Goal: Communication & Community: Participate in discussion

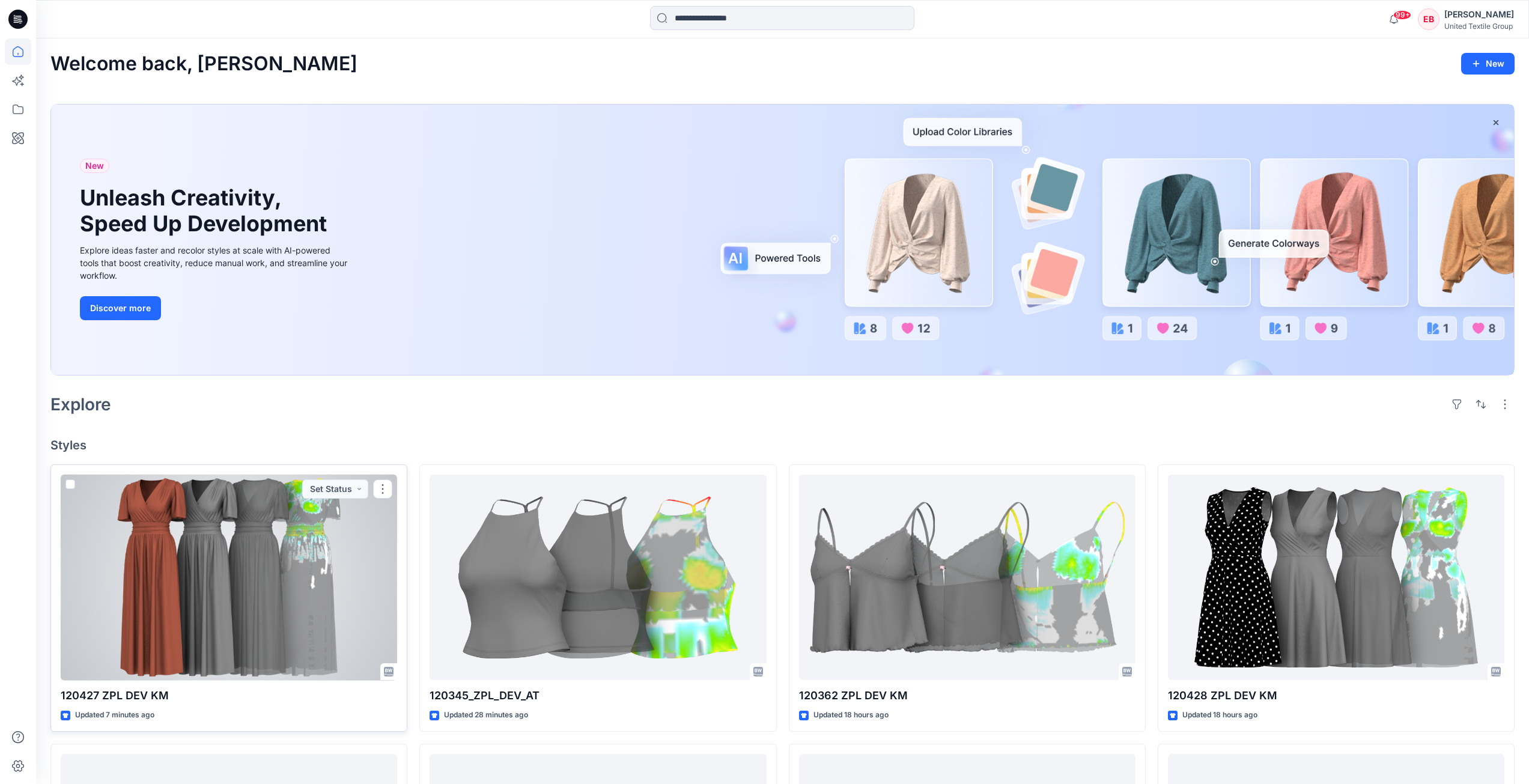
click at [252, 623] on div at bounding box center [229, 578] width 337 height 206
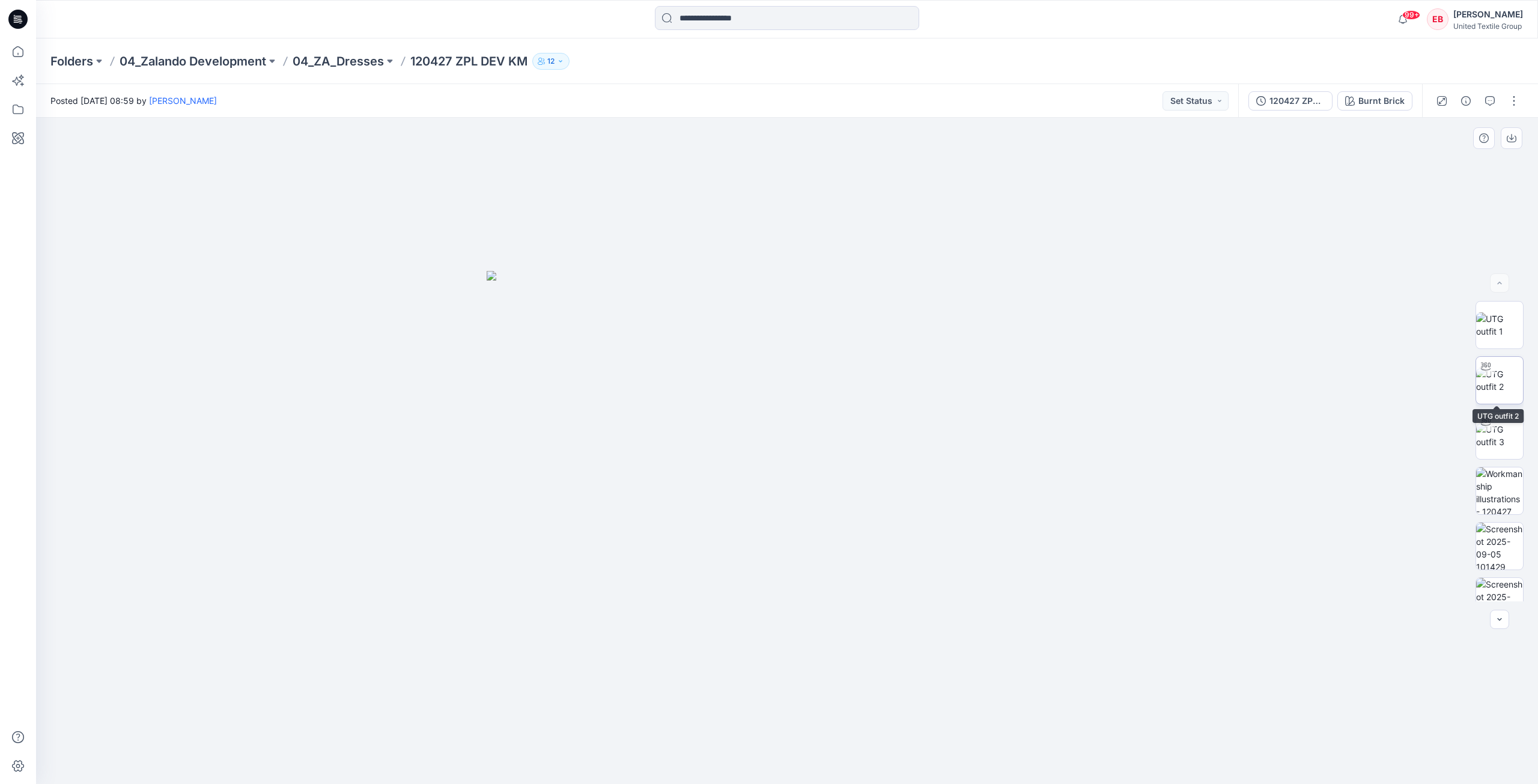
click at [1493, 380] on img at bounding box center [1500, 380] width 47 height 25
drag, startPoint x: 920, startPoint y: 749, endPoint x: 885, endPoint y: 722, distance: 44.2
click at [885, 722] on div at bounding box center [787, 451] width 1502 height 666
click at [1506, 441] on img at bounding box center [1500, 435] width 47 height 25
drag, startPoint x: 918, startPoint y: 739, endPoint x: 933, endPoint y: 710, distance: 32.6
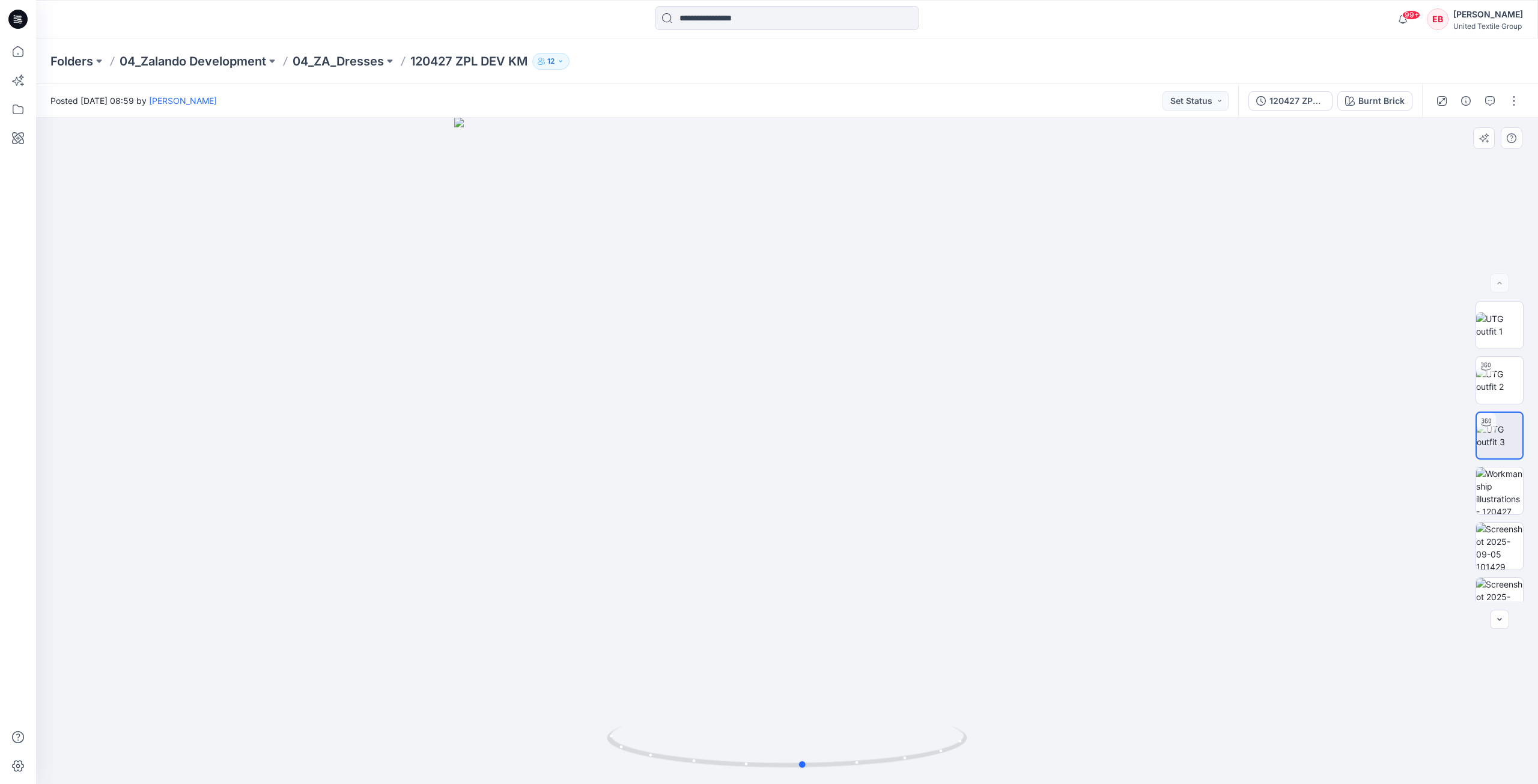
click at [933, 710] on div at bounding box center [787, 451] width 1502 height 666
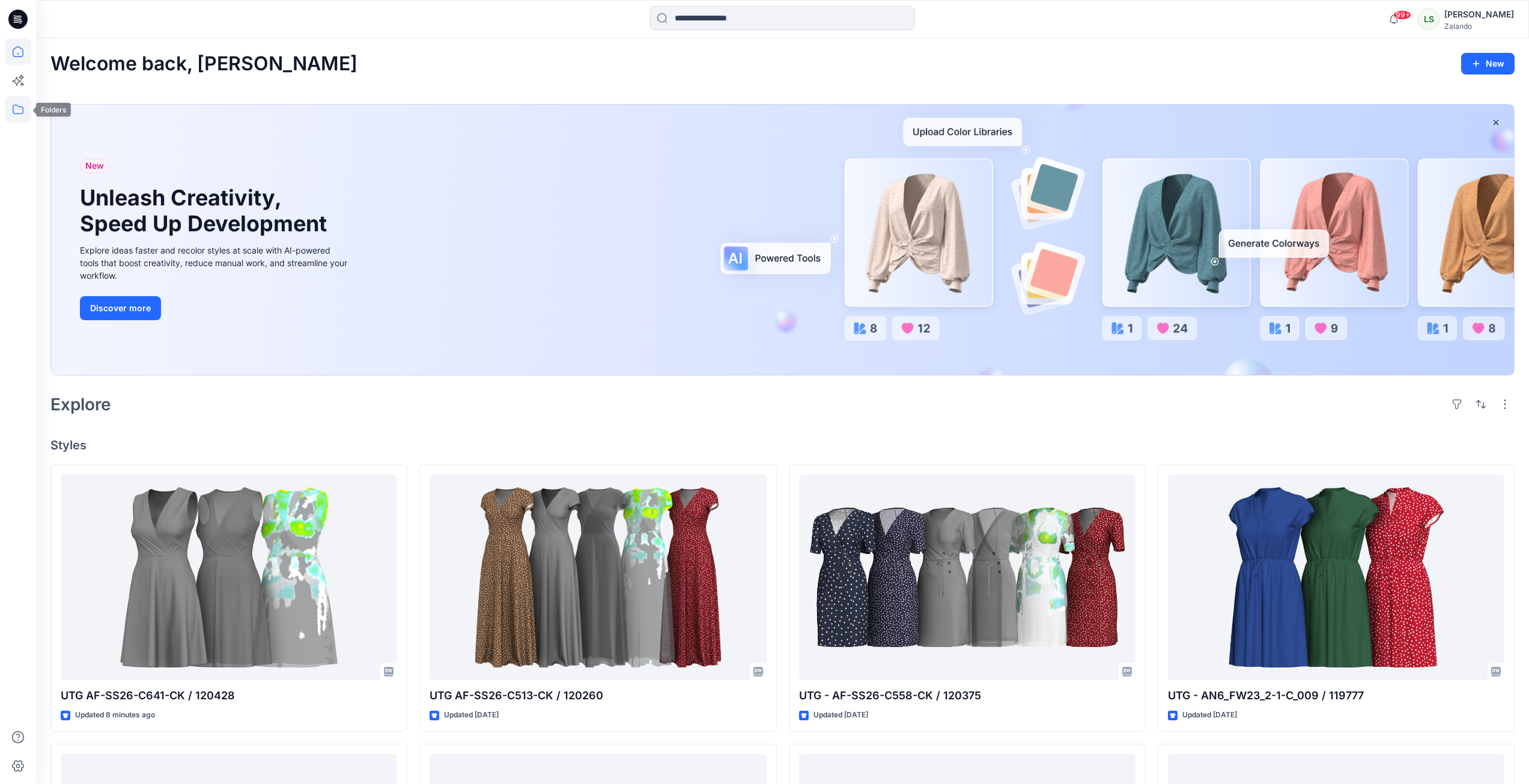
click at [11, 118] on icon at bounding box center [18, 109] width 26 height 26
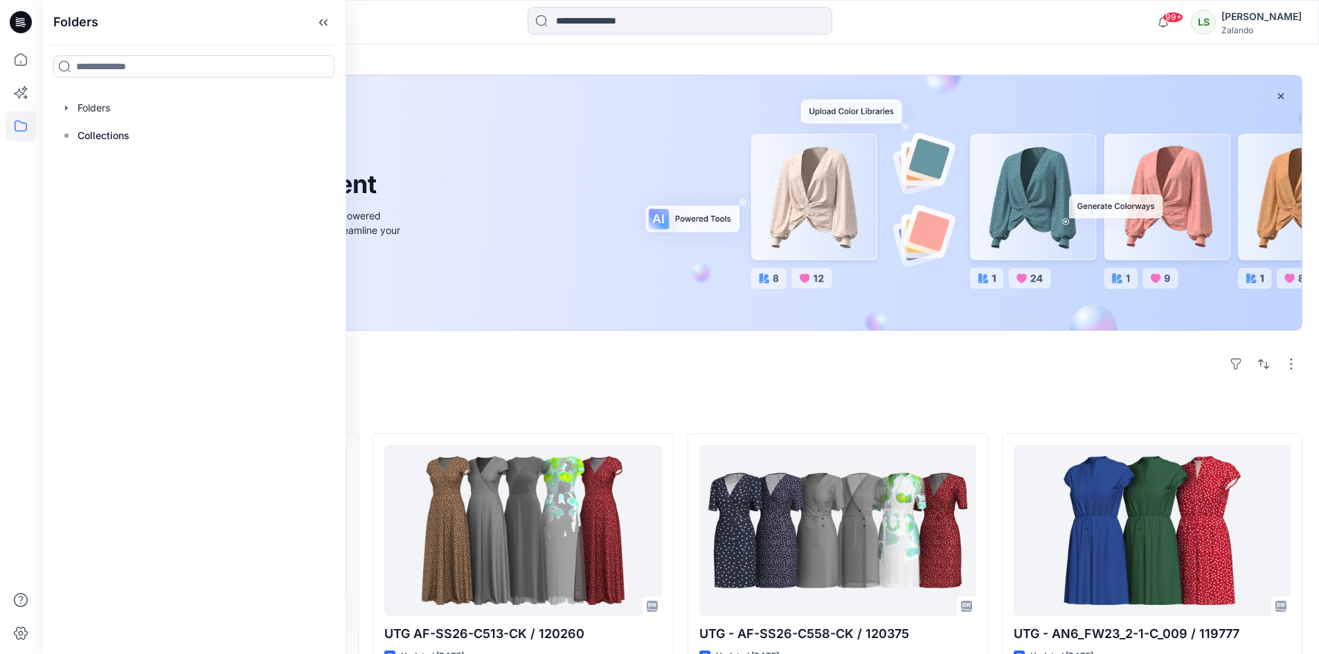
scroll to position [69, 0]
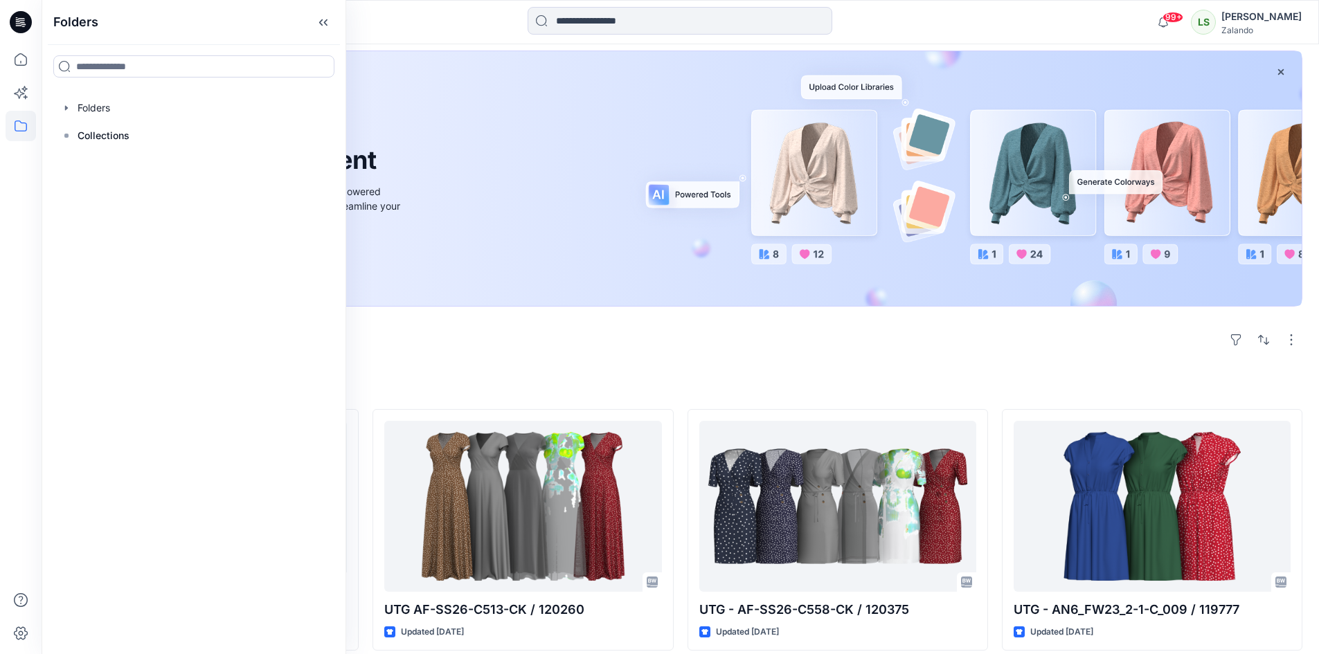
click at [710, 366] on div "Welcome back, Lise New New Unleash Creativity, Speed Up Development Explore ide…" at bounding box center [681, 602] width 1278 height 1254
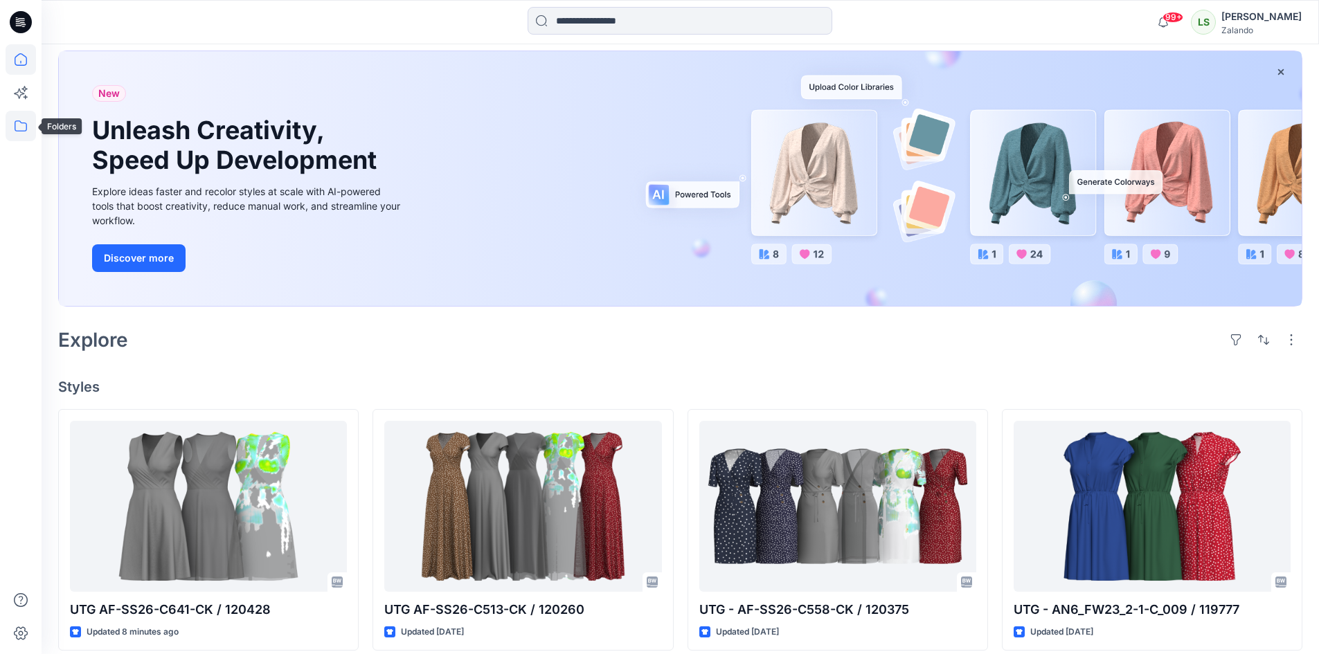
drag, startPoint x: 18, startPoint y: 139, endPoint x: 22, endPoint y: 132, distance: 8.7
click at [20, 138] on icon at bounding box center [21, 126] width 30 height 30
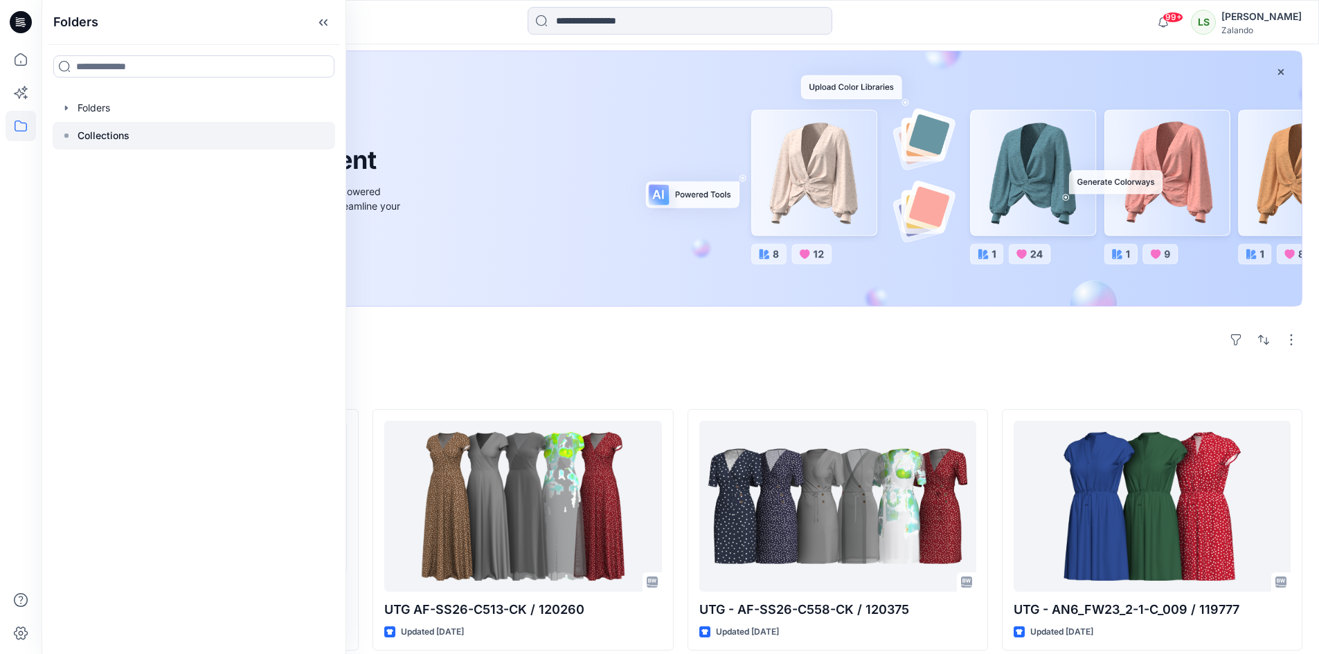
click at [109, 130] on p "Collections" at bounding box center [104, 135] width 52 height 17
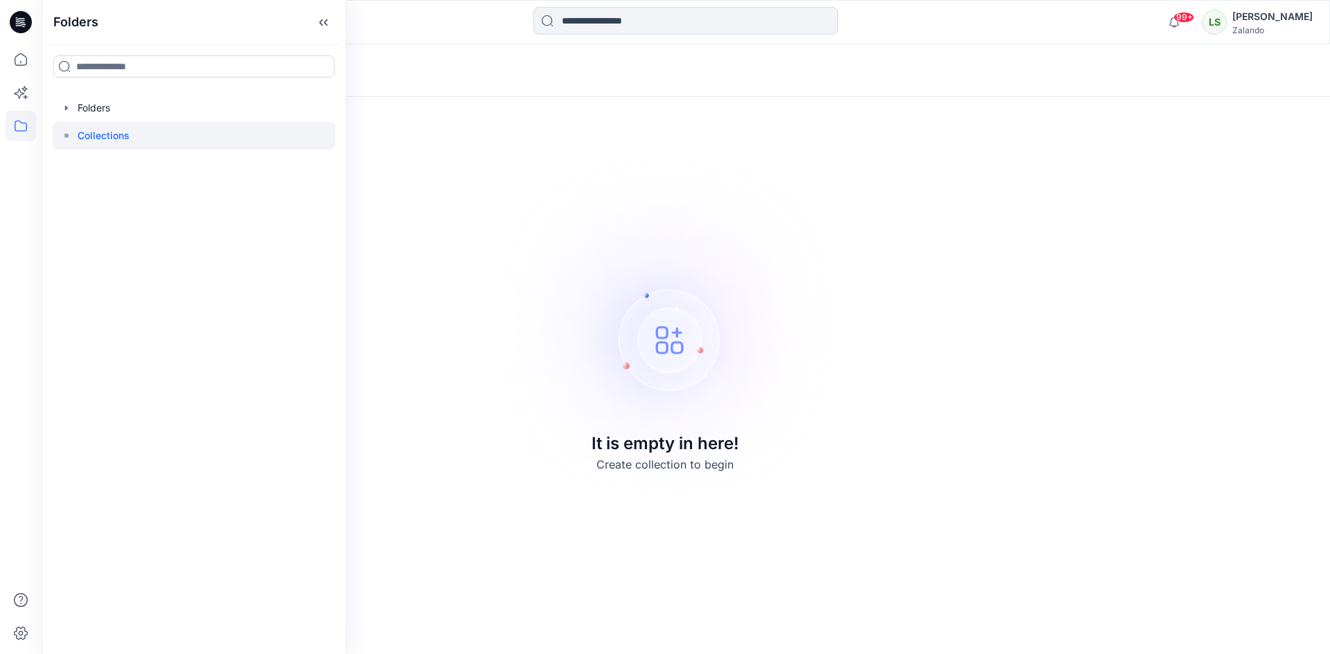
click at [1115, 132] on div "Collections It is empty in here! Create collection to begin" at bounding box center [686, 349] width 1288 height 610
click at [22, 125] on icon at bounding box center [21, 126] width 30 height 30
click at [63, 110] on icon "button" at bounding box center [66, 108] width 11 height 11
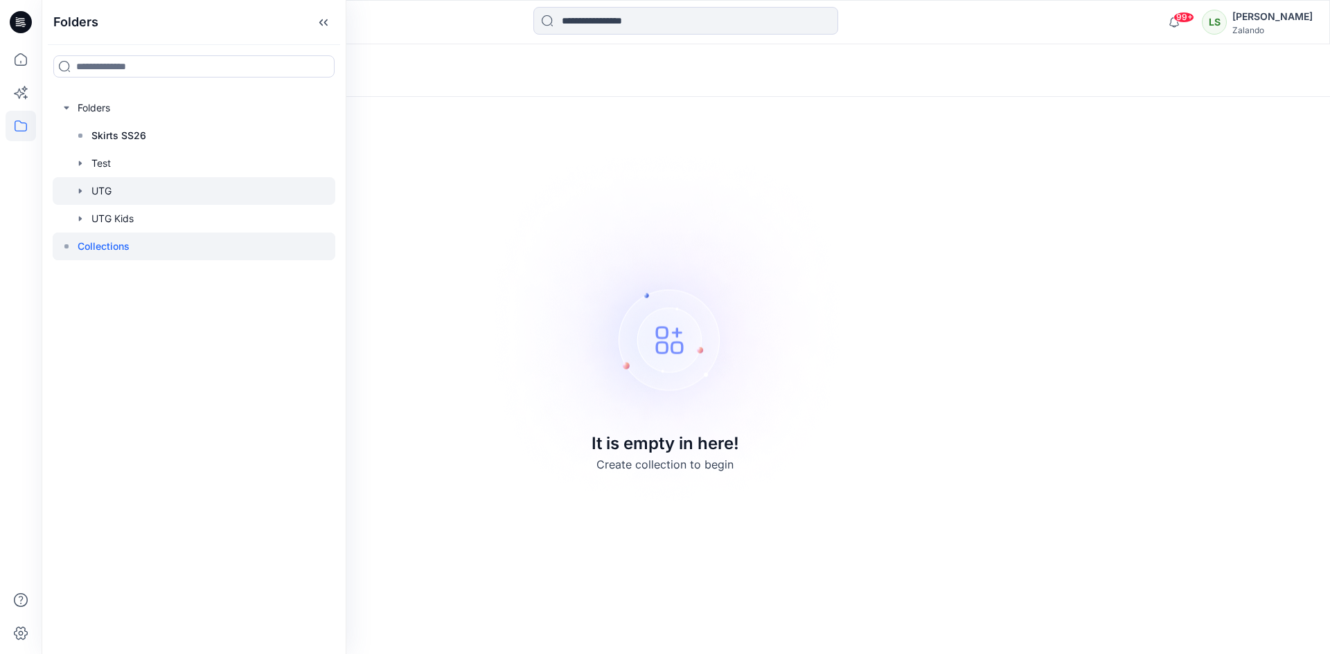
click at [88, 195] on div at bounding box center [194, 191] width 283 height 28
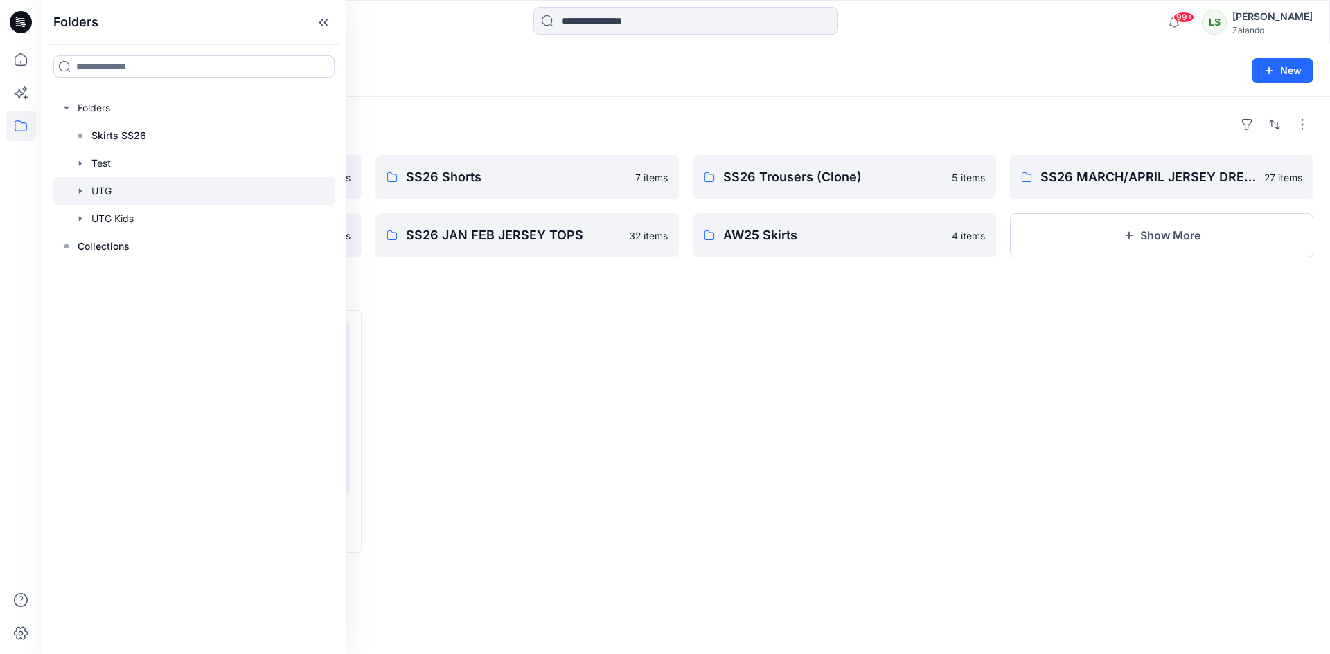
click at [614, 420] on div at bounding box center [526, 431] width 303 height 243
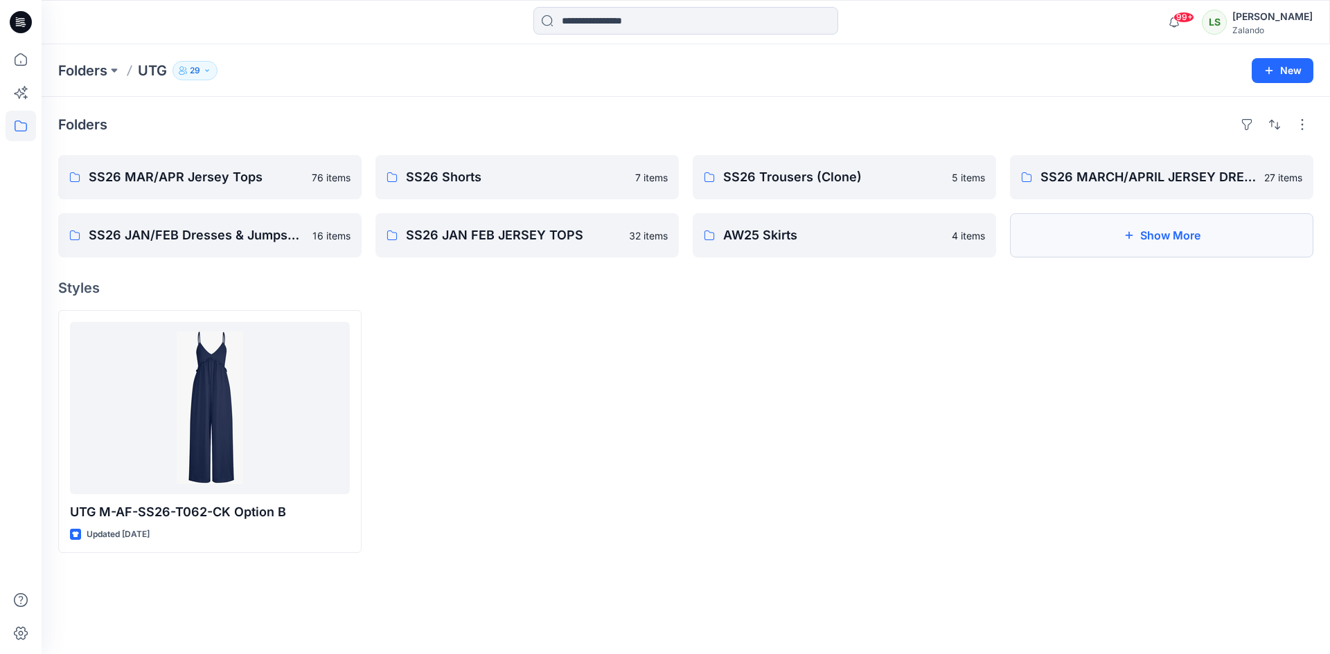
click at [1216, 249] on button "Show More" at bounding box center [1161, 235] width 303 height 44
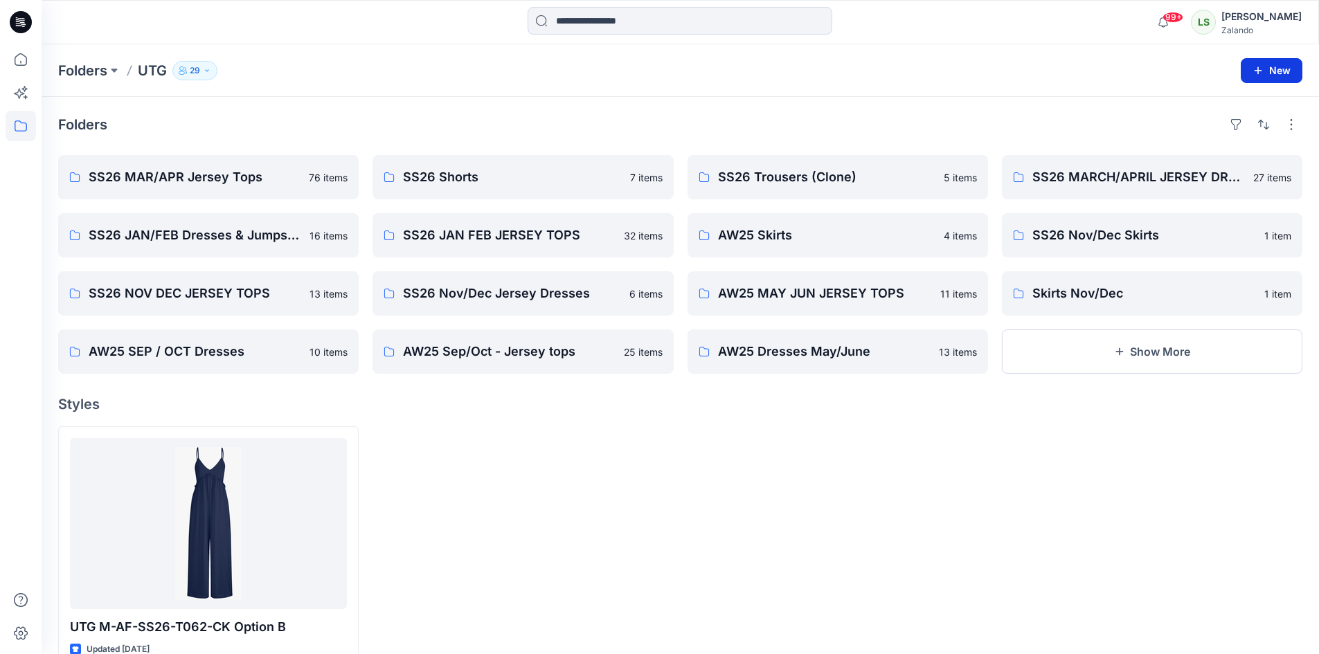
click at [1281, 78] on button "New" at bounding box center [1272, 70] width 62 height 25
click at [1232, 130] on p "New Folder" at bounding box center [1231, 132] width 51 height 15
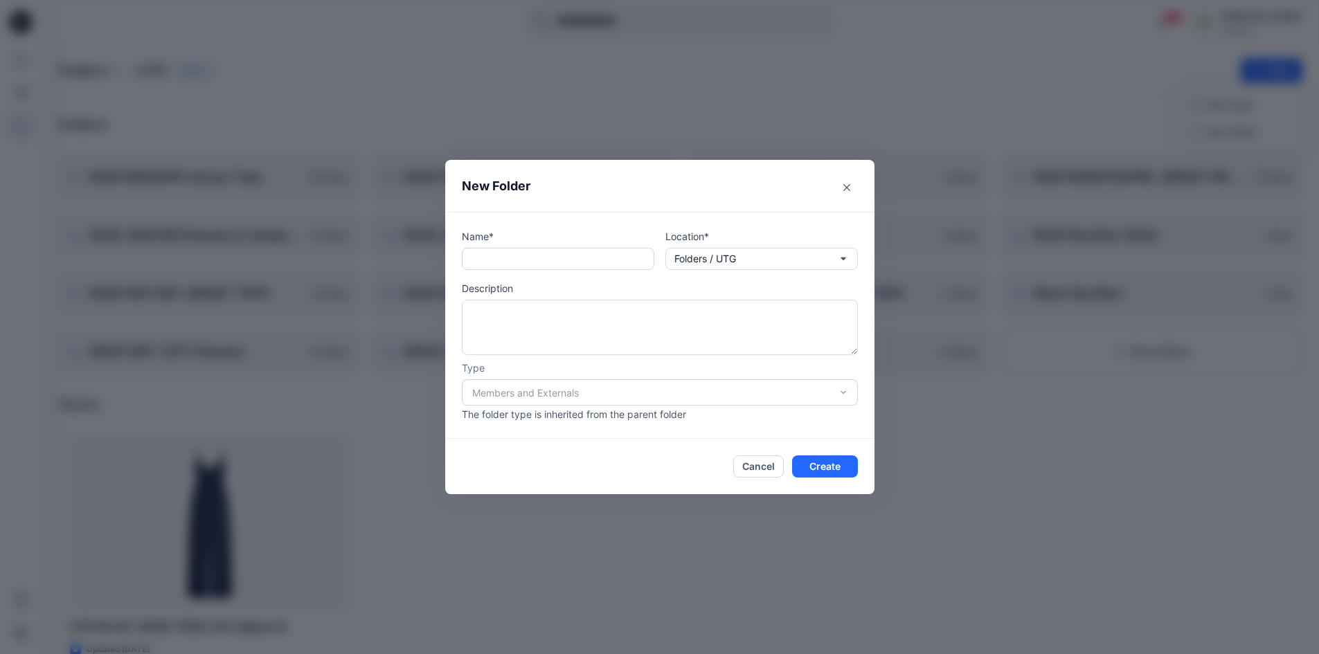
click at [537, 256] on input "text" at bounding box center [558, 259] width 193 height 22
type input "**********"
click at [805, 391] on div "Members and Externals" at bounding box center [660, 393] width 396 height 26
click at [844, 393] on div "Members and Externals" at bounding box center [660, 393] width 396 height 26
click at [836, 467] on button "Create" at bounding box center [825, 467] width 66 height 22
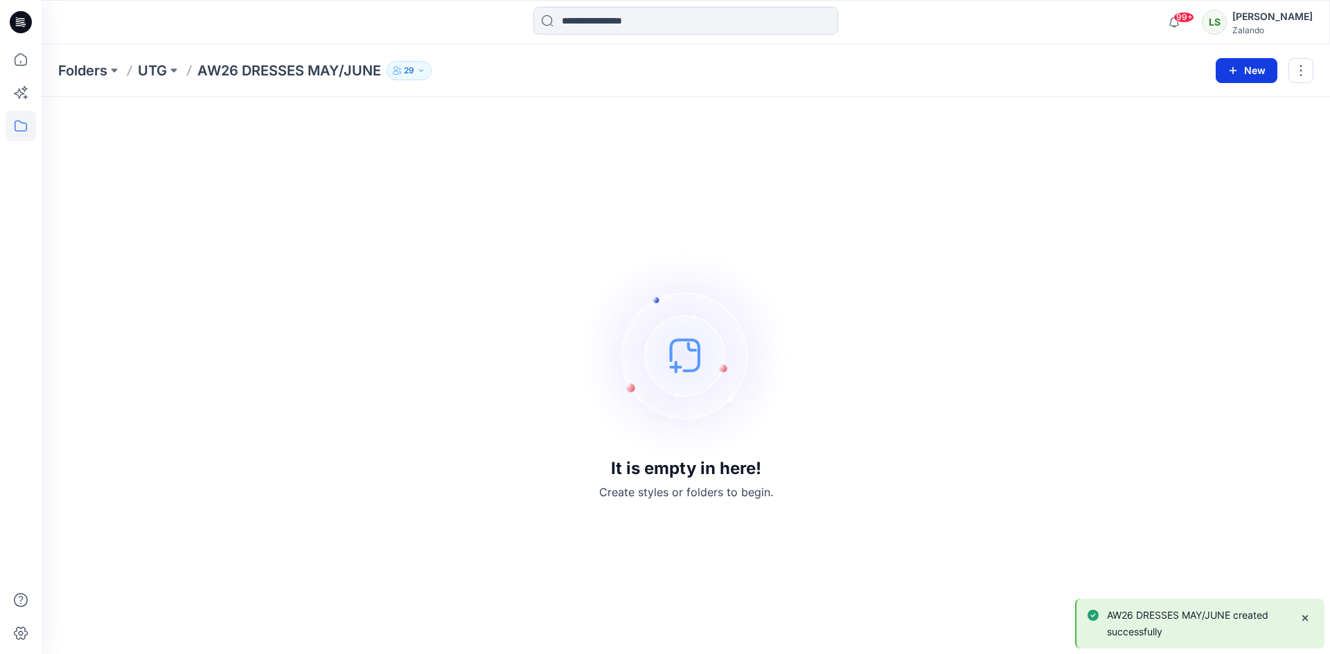
click at [1254, 77] on button "New" at bounding box center [1246, 70] width 62 height 25
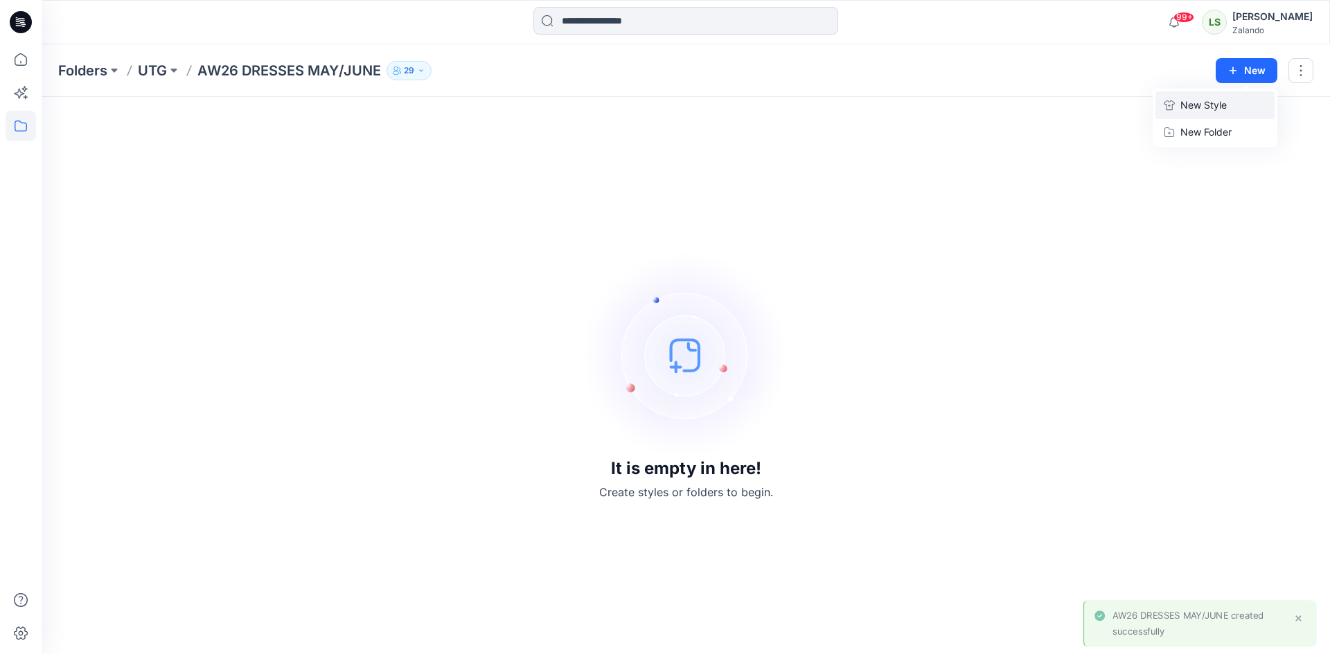
click at [1209, 109] on p "New Style" at bounding box center [1203, 105] width 46 height 17
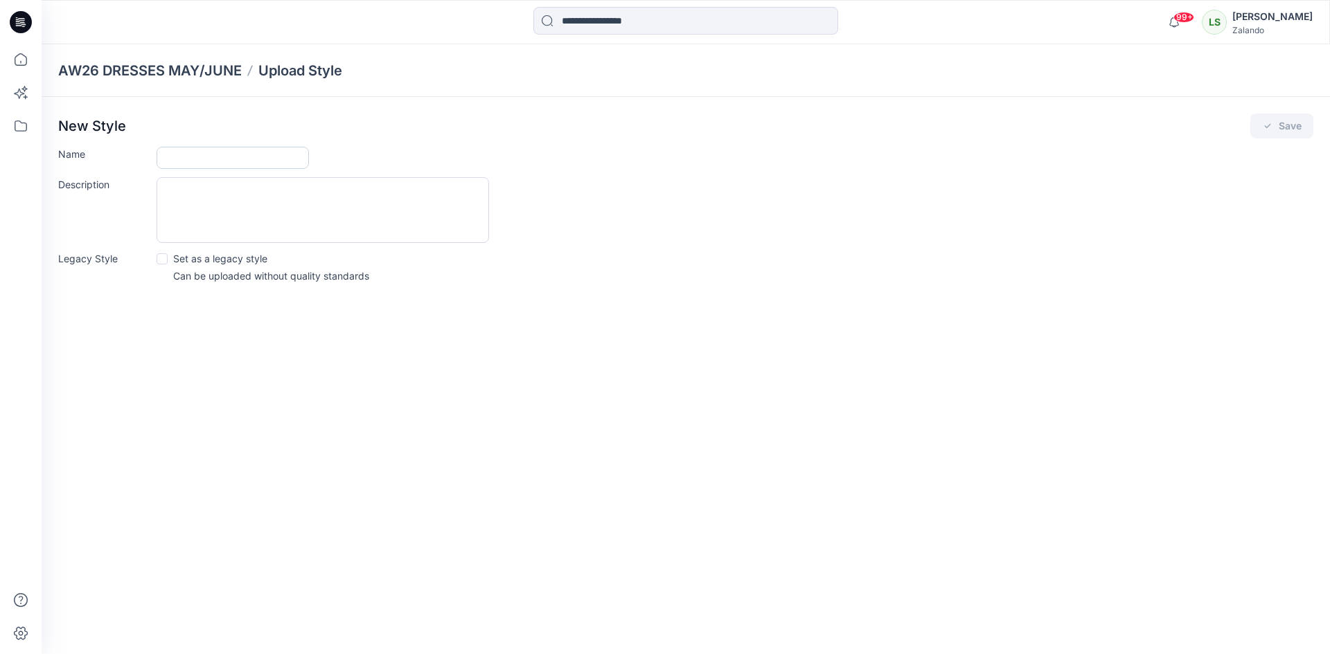
click at [209, 161] on input "Name" at bounding box center [233, 158] width 152 height 22
click at [192, 159] on input "Name" at bounding box center [233, 158] width 152 height 22
click at [238, 160] on input "Name" at bounding box center [233, 158] width 152 height 22
type input "*"
click at [299, 162] on input "**********" at bounding box center [233, 158] width 152 height 22
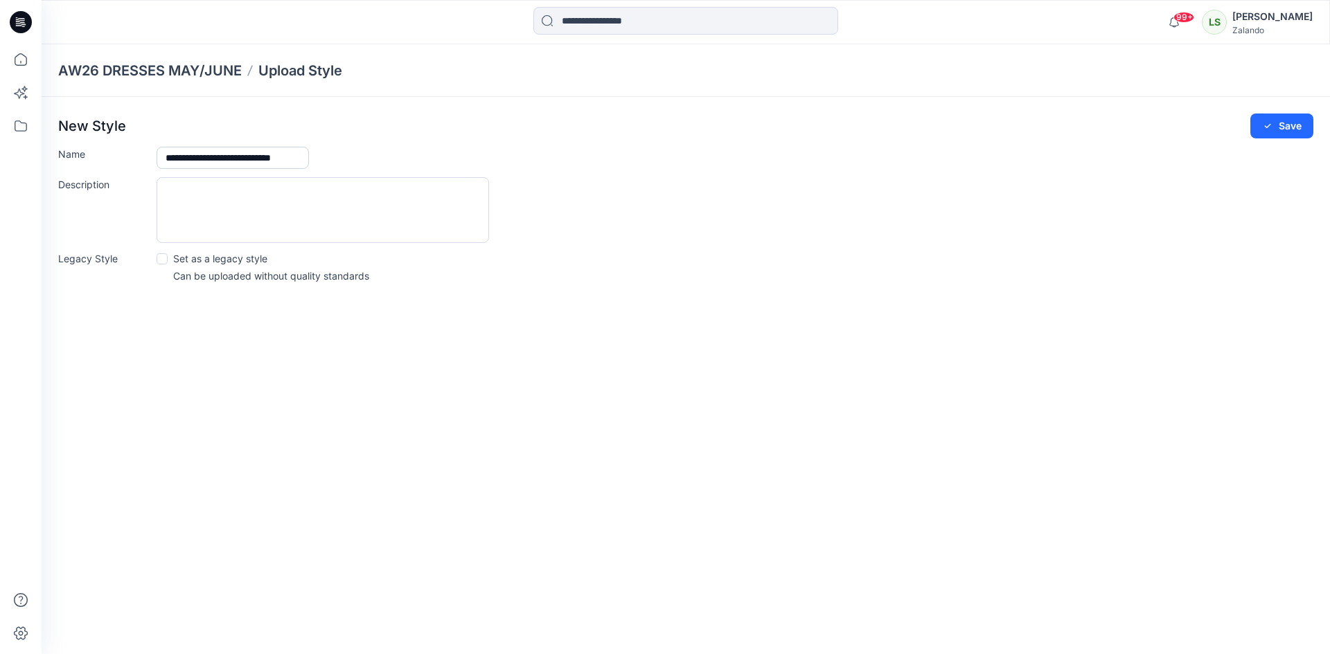
scroll to position [0, 27]
type input "**********"
click at [1264, 122] on icon "submit" at bounding box center [1267, 126] width 11 height 11
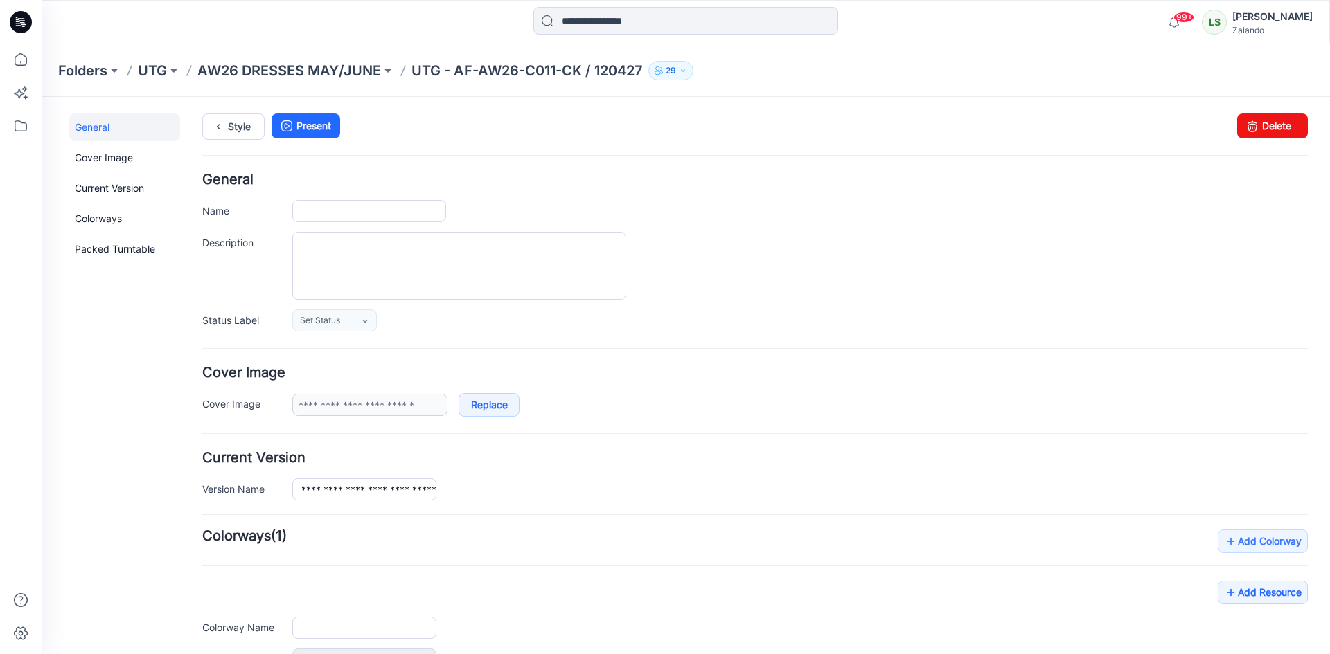
type input "**********"
click at [513, 412] on link "Replace" at bounding box center [488, 405] width 61 height 24
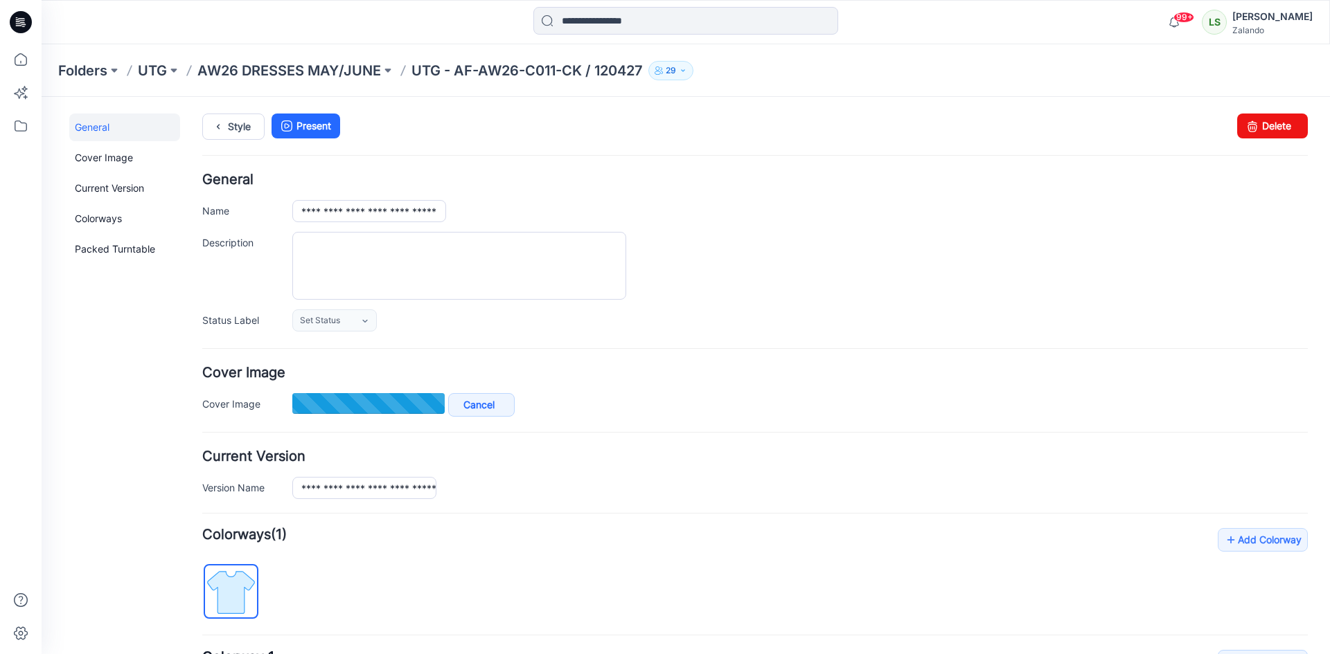
type input "**********"
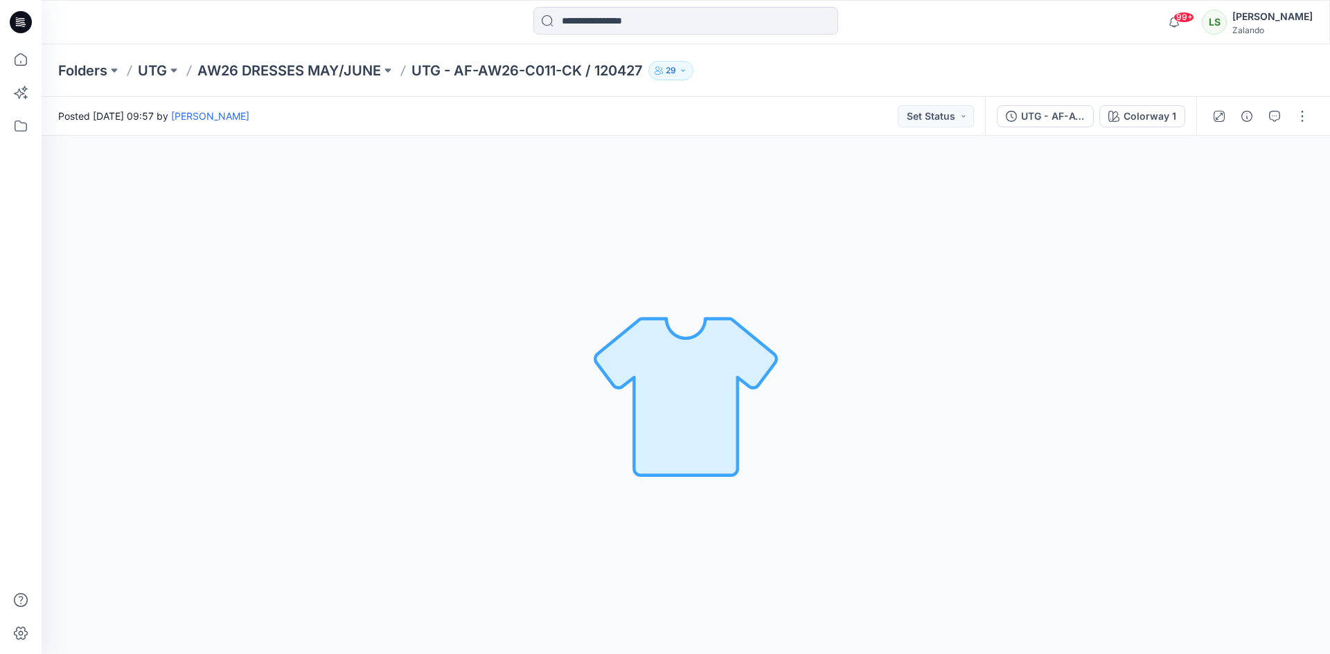
click at [23, 23] on icon at bounding box center [23, 22] width 6 height 1
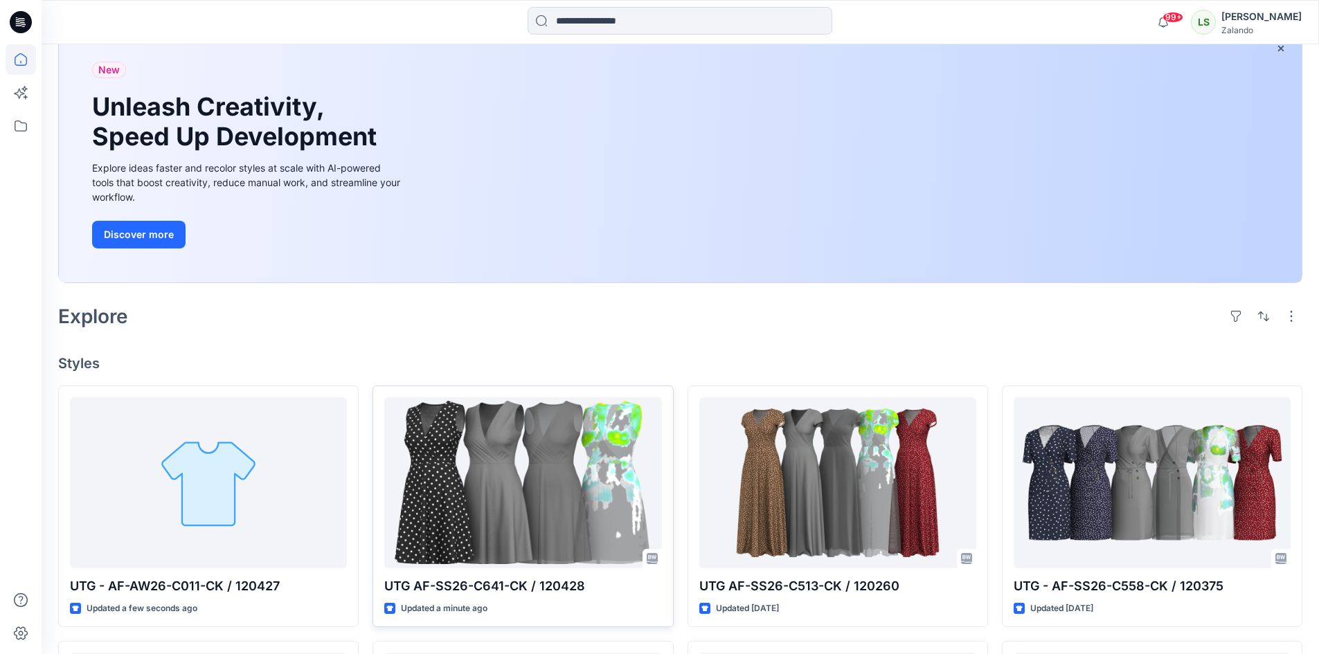
scroll to position [208, 0]
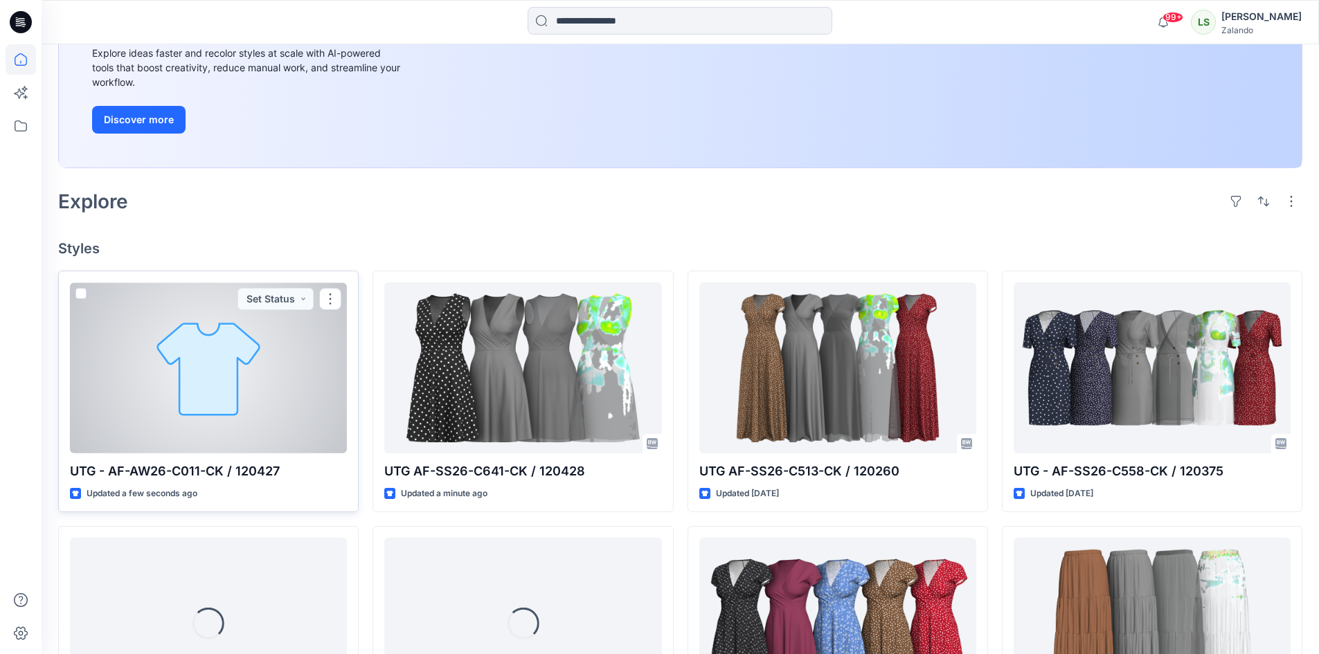
click at [294, 373] on div at bounding box center [208, 368] width 277 height 171
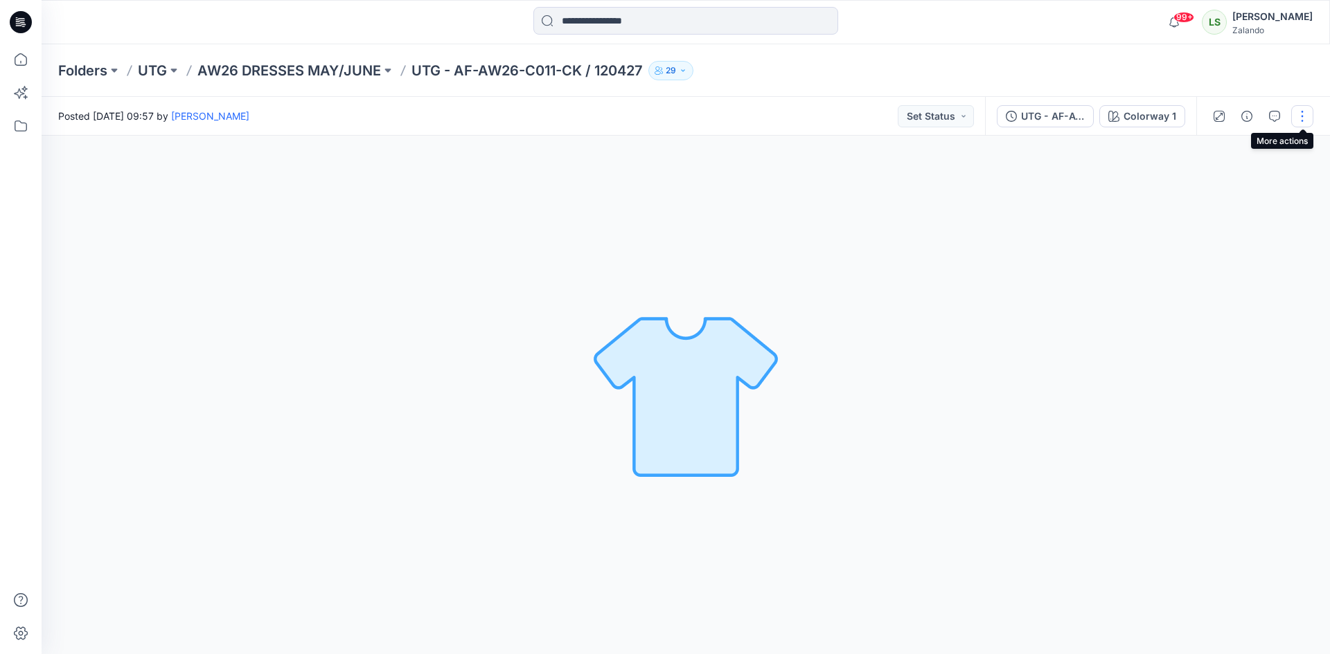
click at [1305, 123] on button "button" at bounding box center [1302, 116] width 22 height 22
click at [1241, 178] on button "Edit" at bounding box center [1243, 188] width 127 height 26
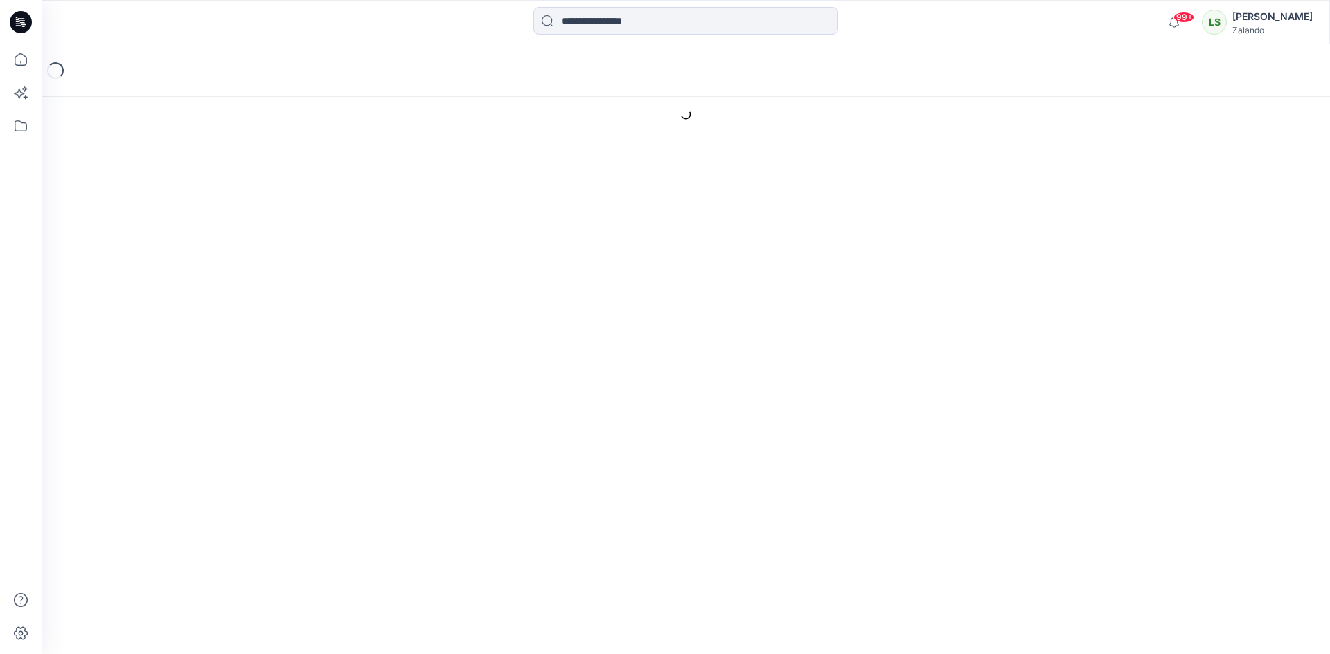
type input "**********"
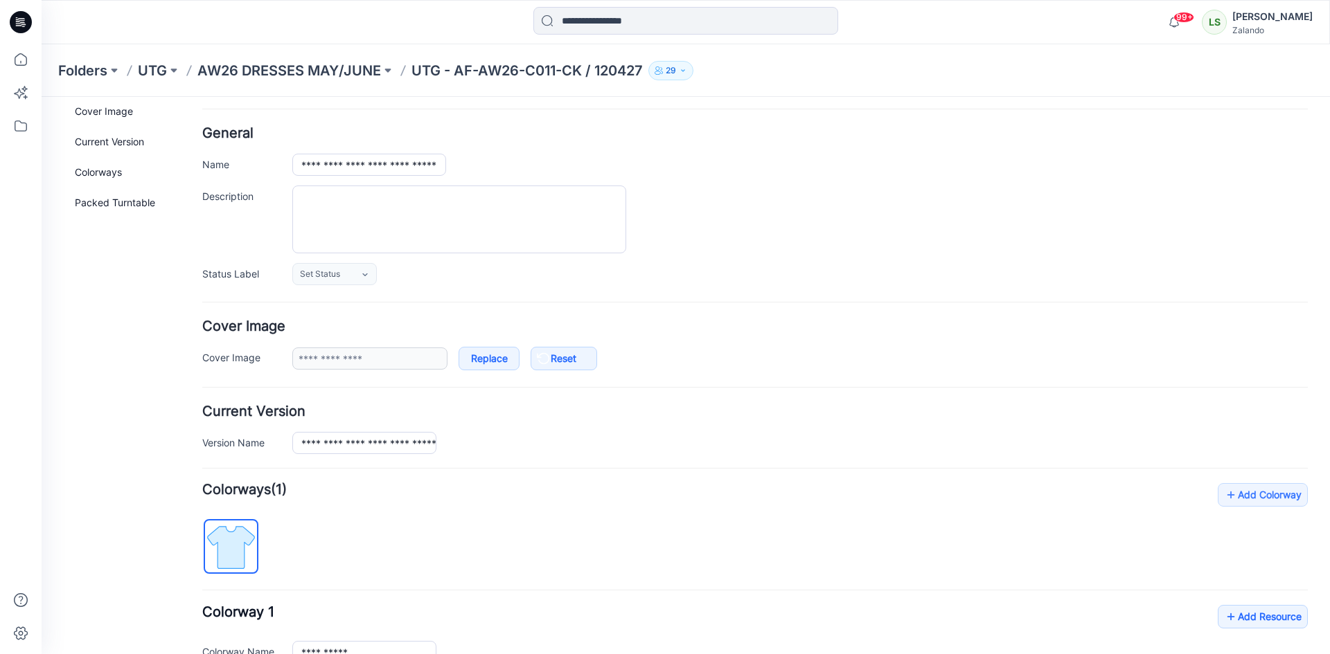
scroll to position [69, 0]
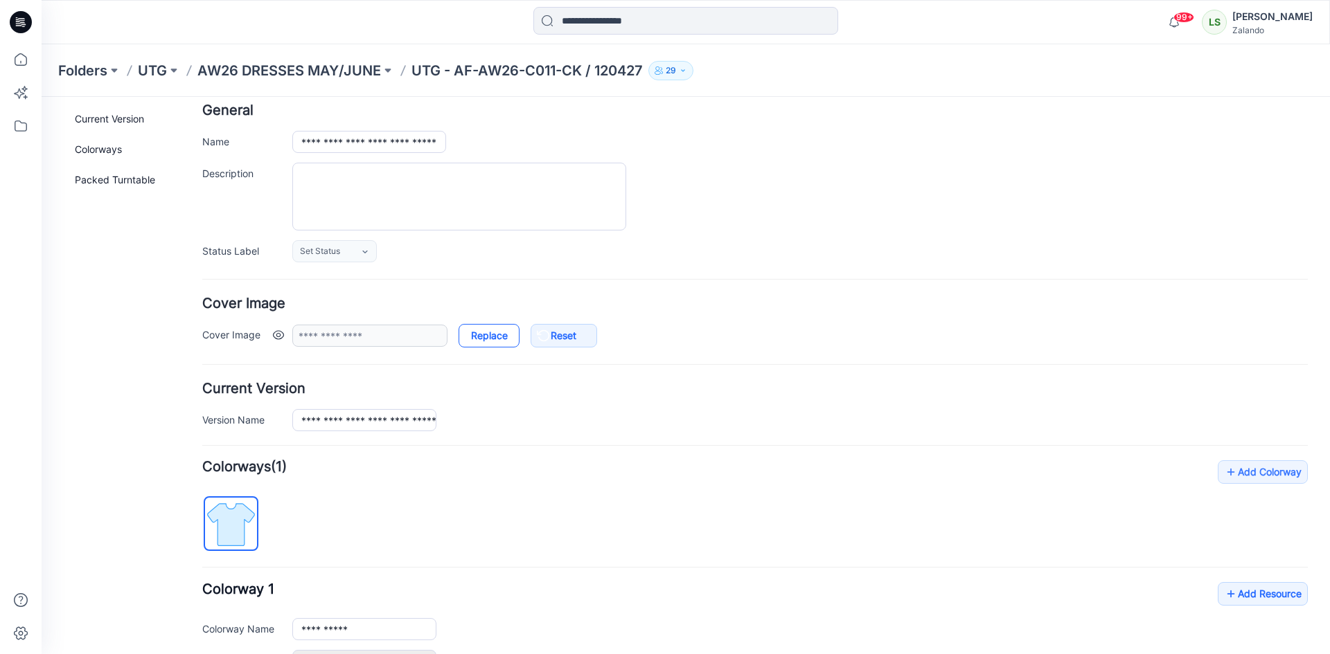
click at [497, 336] on link "Replace" at bounding box center [488, 336] width 61 height 24
click at [585, 333] on link "Reset" at bounding box center [564, 336] width 66 height 24
type input "**********"
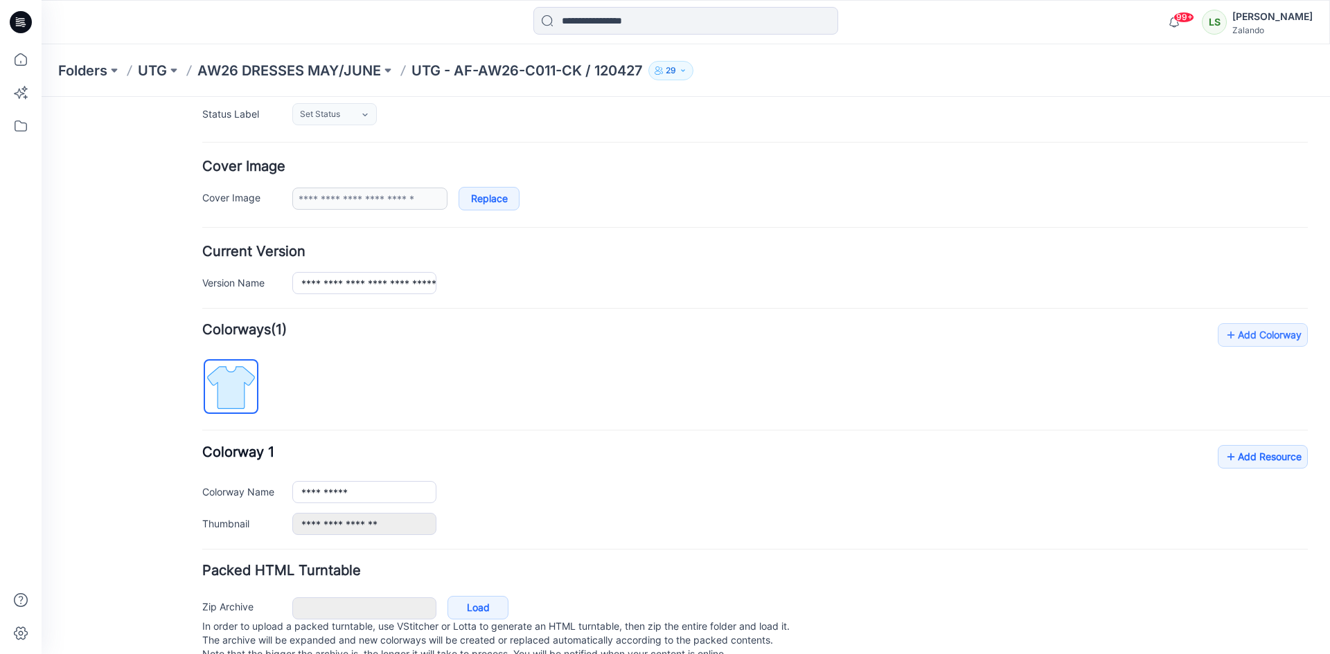
scroll to position [208, 0]
click at [1229, 456] on link "Add Resource" at bounding box center [1263, 456] width 90 height 24
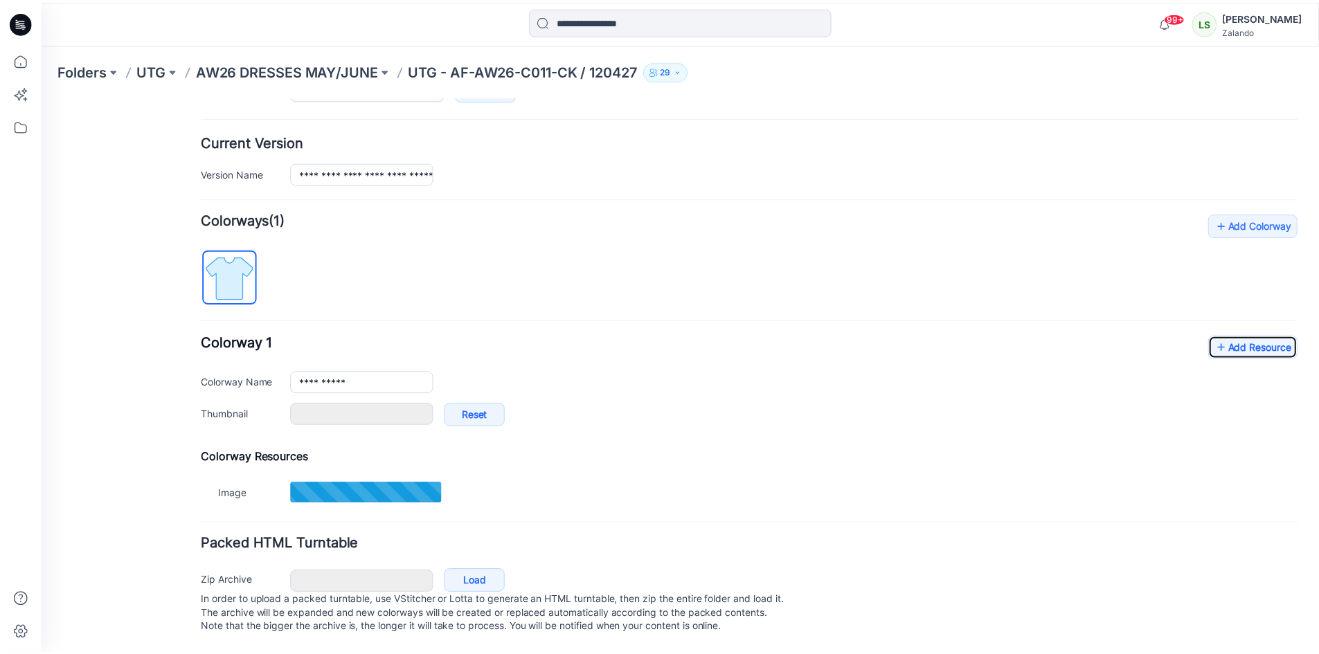
scroll to position [330, 0]
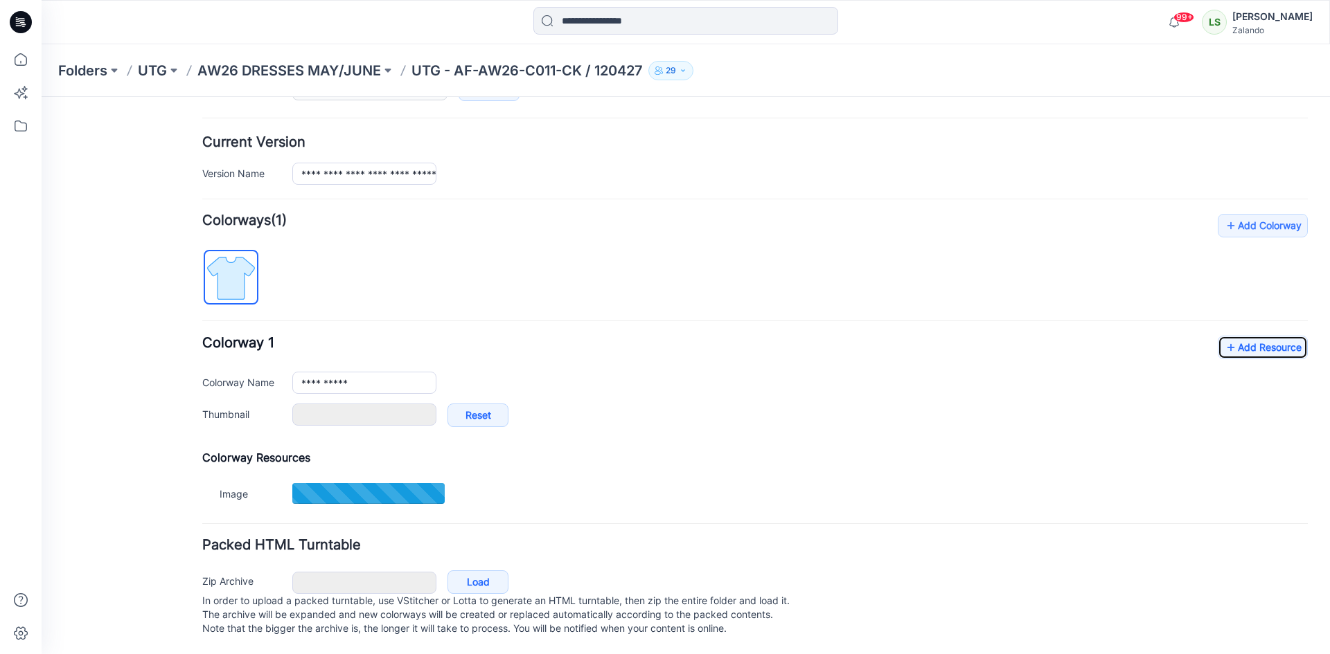
type input "**********"
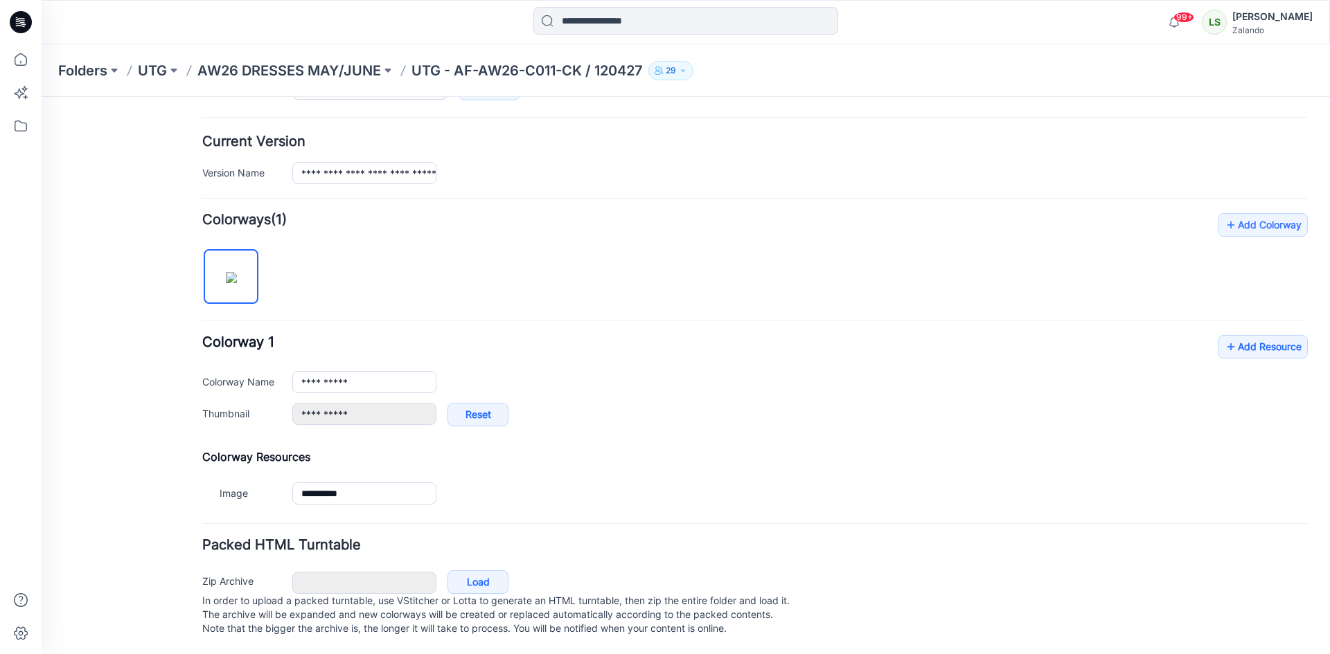
click at [348, 69] on p "AW26 DRESSES MAY/JUNE" at bounding box center [289, 70] width 184 height 19
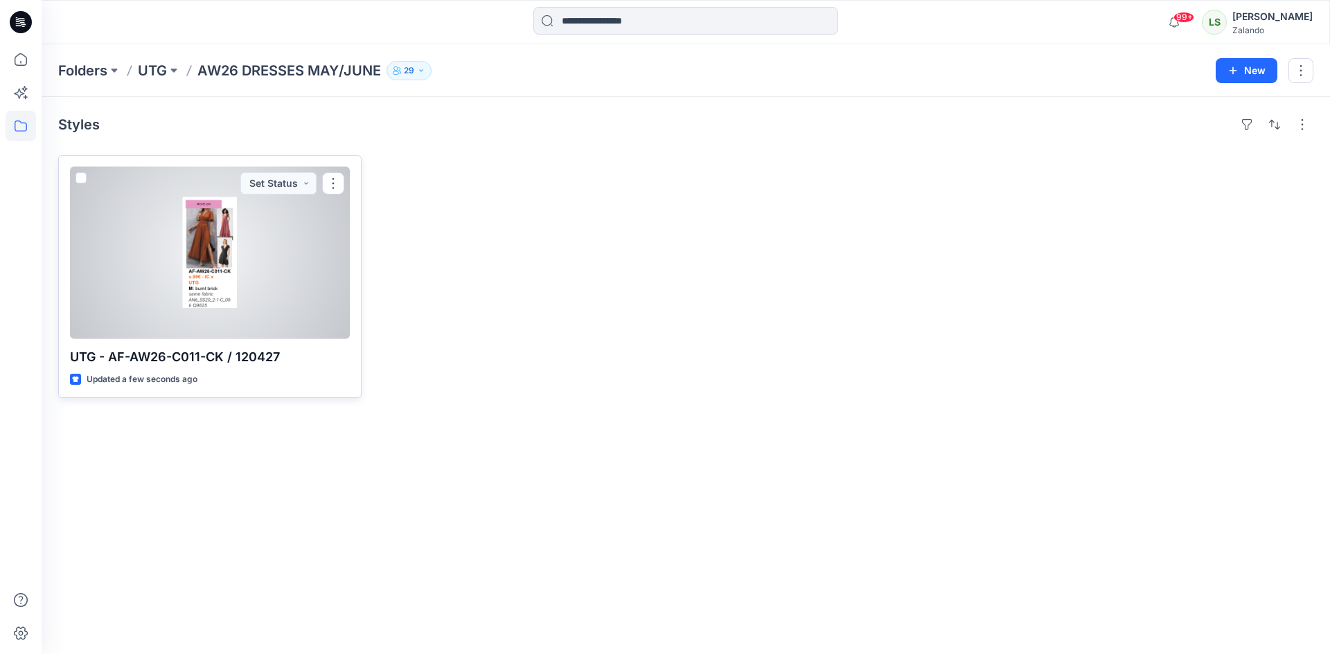
click at [344, 290] on div at bounding box center [210, 253] width 280 height 172
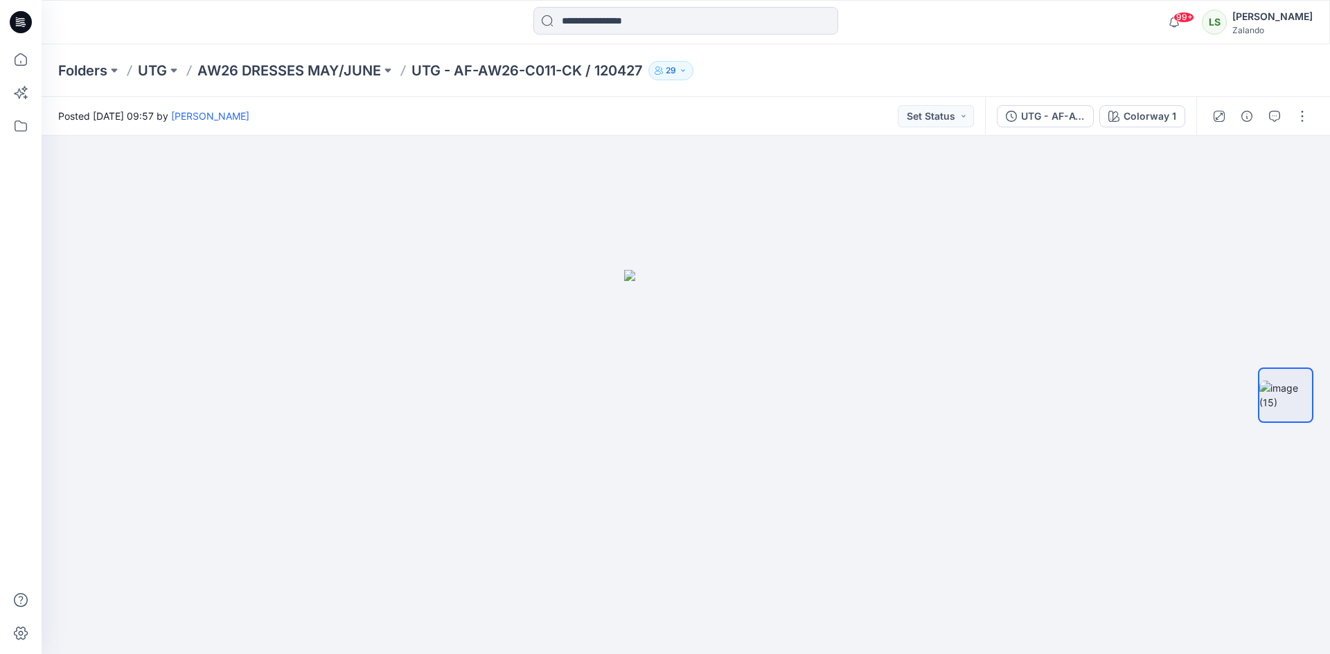
click at [17, 28] on icon at bounding box center [21, 22] width 22 height 22
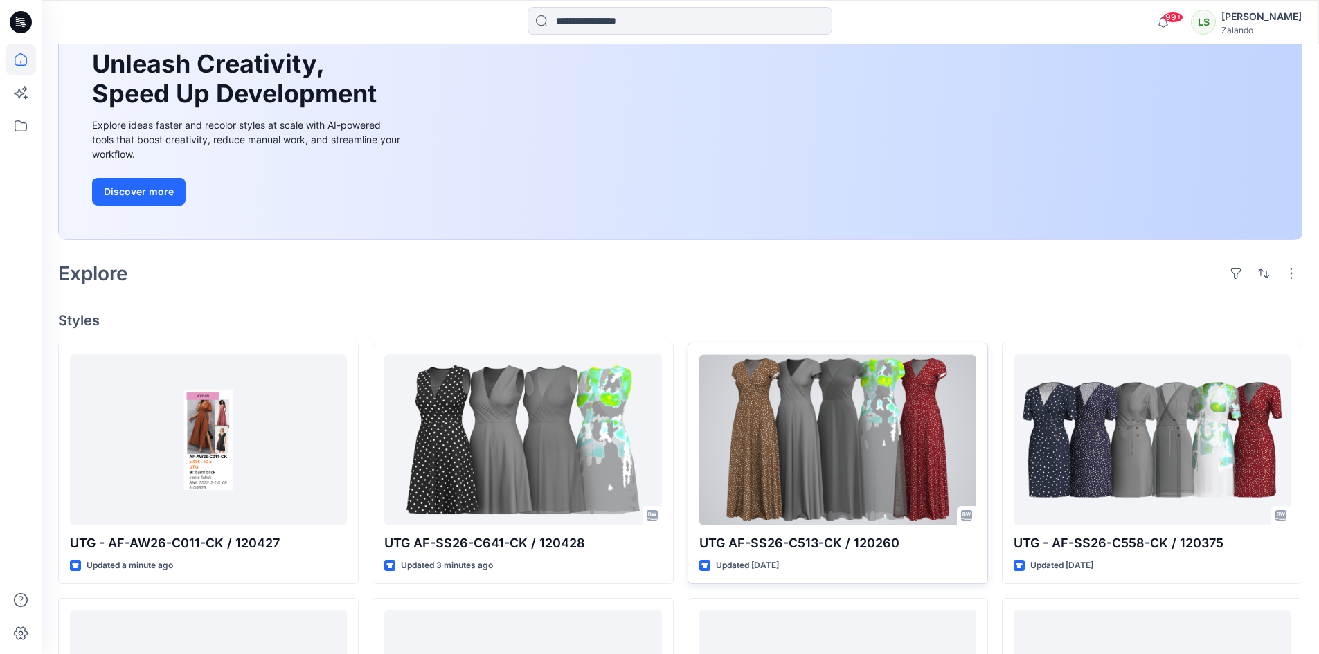
scroll to position [208, 0]
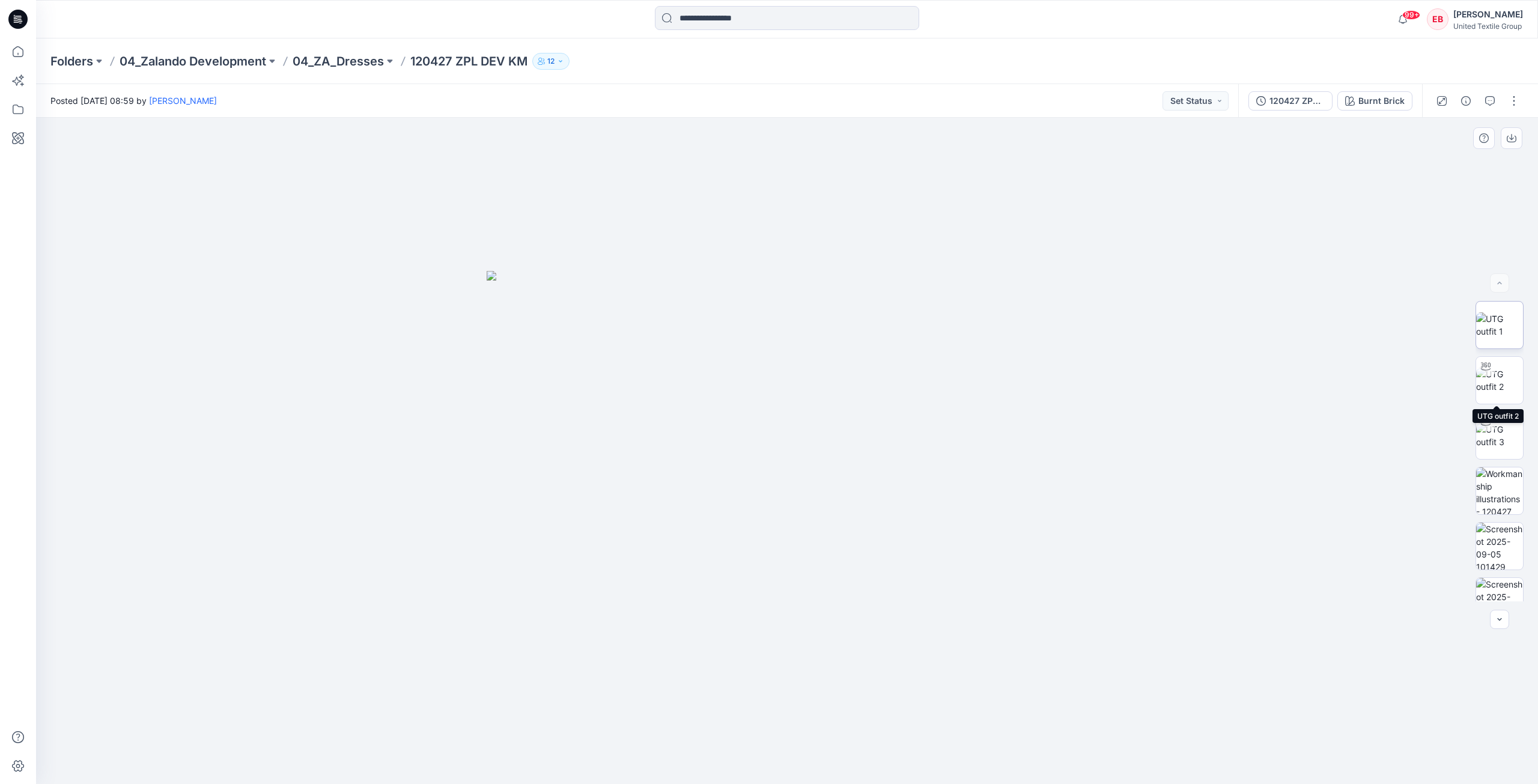
click at [1503, 323] on img at bounding box center [1500, 324] width 47 height 25
click at [1512, 145] on button "button" at bounding box center [1511, 138] width 22 height 22
drag, startPoint x: 1511, startPoint y: 493, endPoint x: 1503, endPoint y: 433, distance: 60.5
click at [1511, 493] on img at bounding box center [1500, 491] width 47 height 47
click at [1509, 140] on icon "button" at bounding box center [1511, 138] width 10 height 10
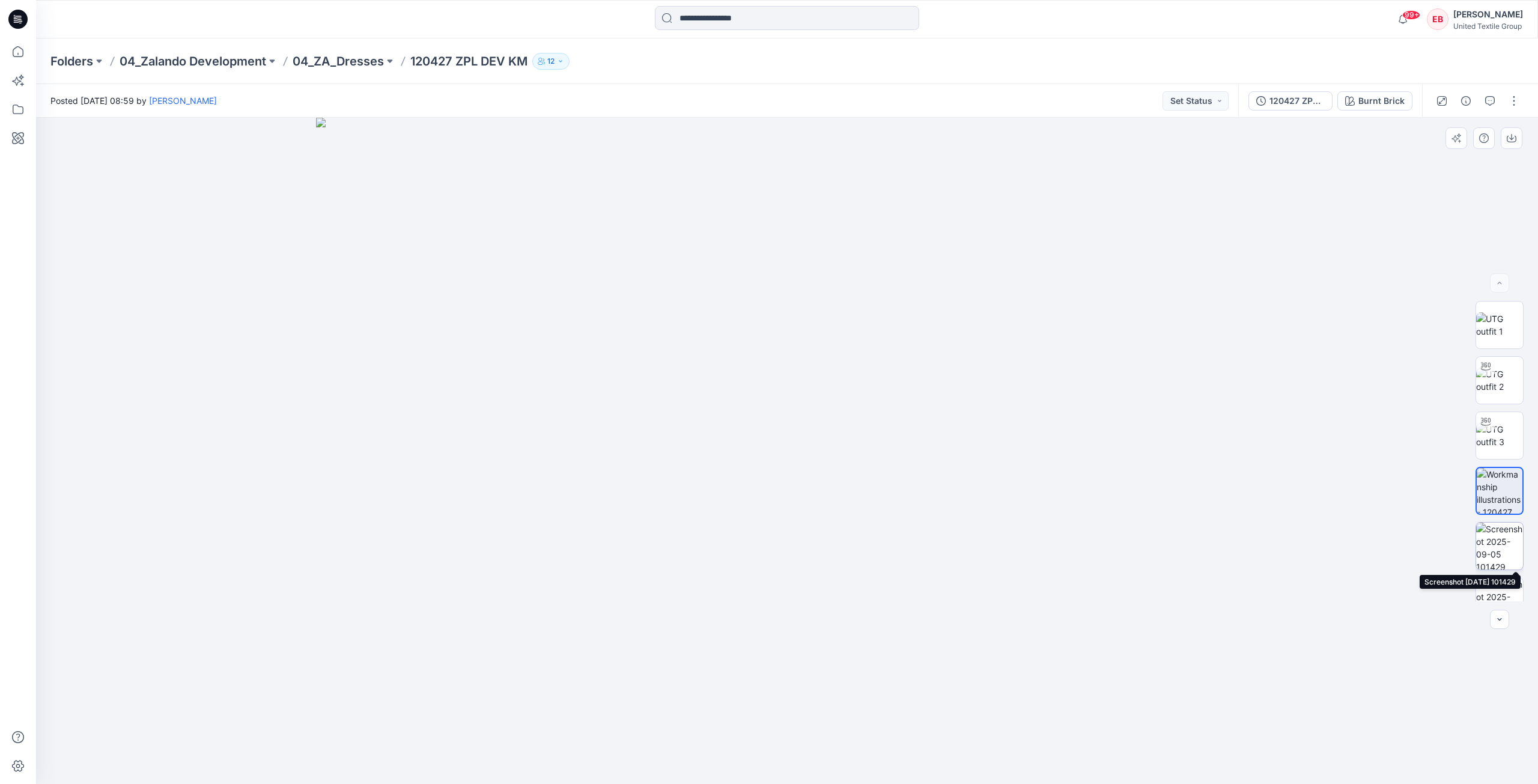
click at [1497, 542] on img at bounding box center [1500, 546] width 47 height 47
click at [1514, 143] on button "button" at bounding box center [1511, 138] width 22 height 22
click at [1504, 536] on img at bounding box center [1500, 522] width 47 height 47
click at [1517, 140] on button "button" at bounding box center [1511, 138] width 22 height 22
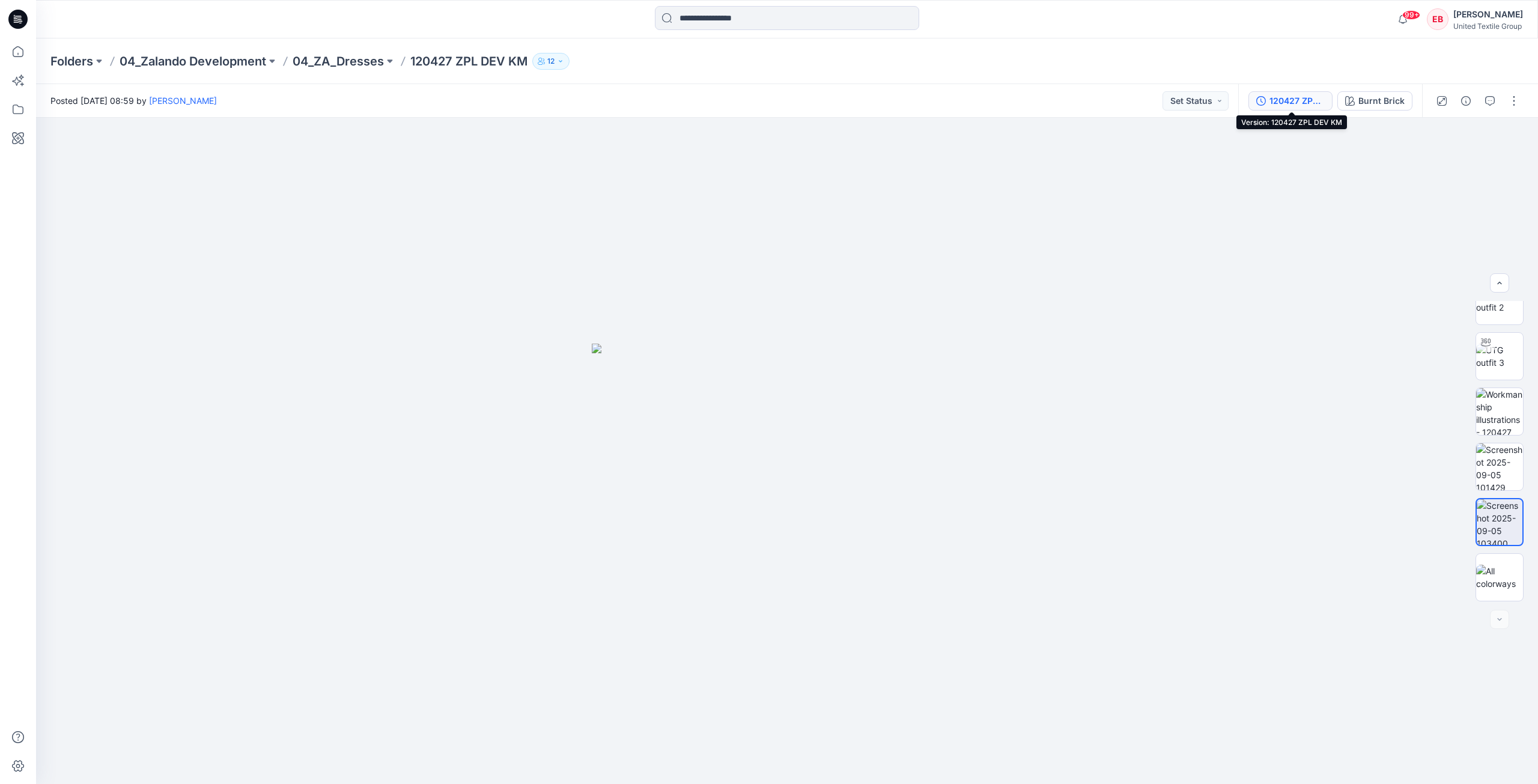
click at [1319, 105] on div "120427 ZPL DEV KM" at bounding box center [1297, 101] width 56 height 13
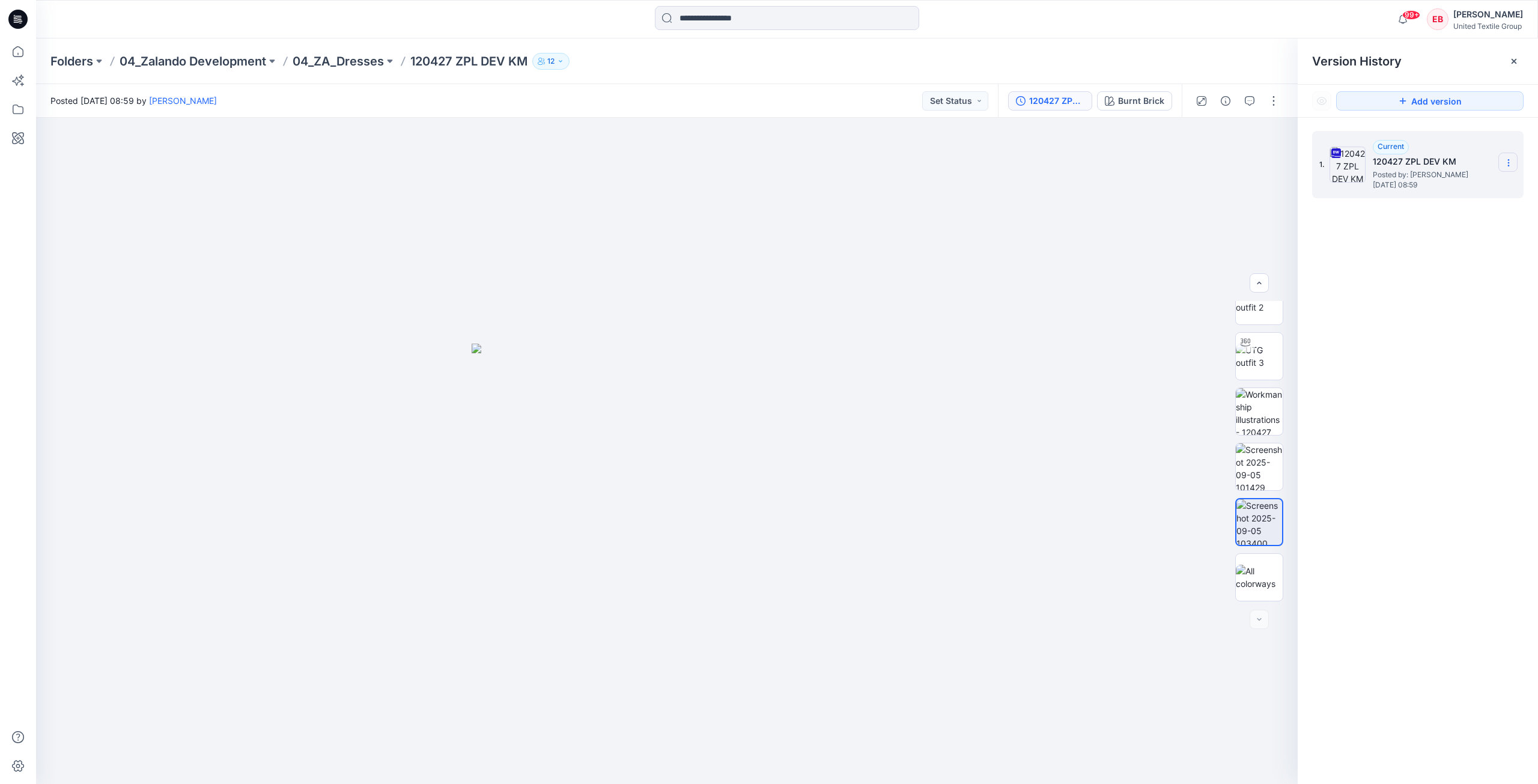
click at [1511, 167] on icon at bounding box center [1509, 162] width 10 height 10
click at [1471, 196] on div "Download Source BW File" at bounding box center [1444, 186] width 140 height 24
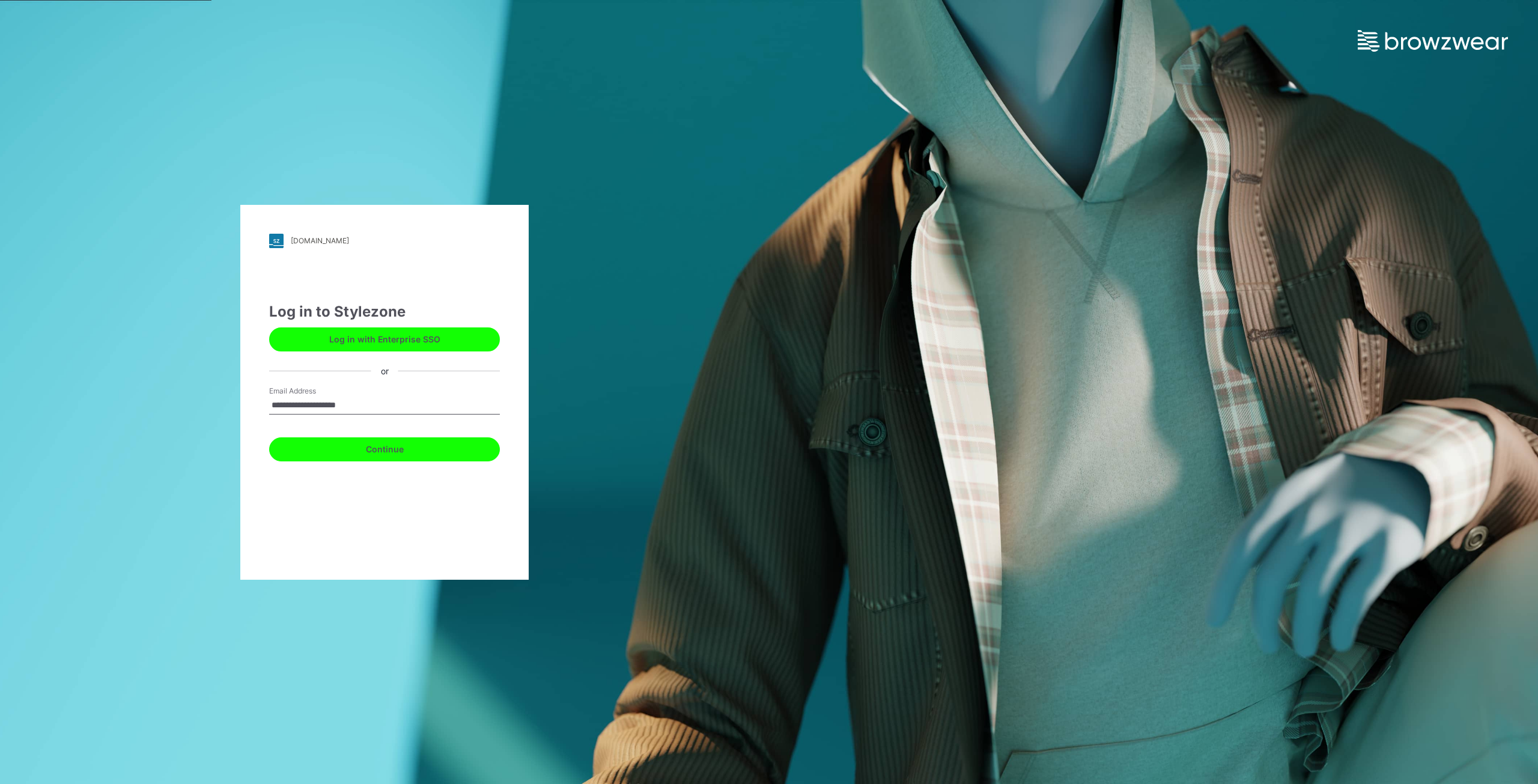
click at [396, 454] on button "Continue" at bounding box center [384, 449] width 231 height 24
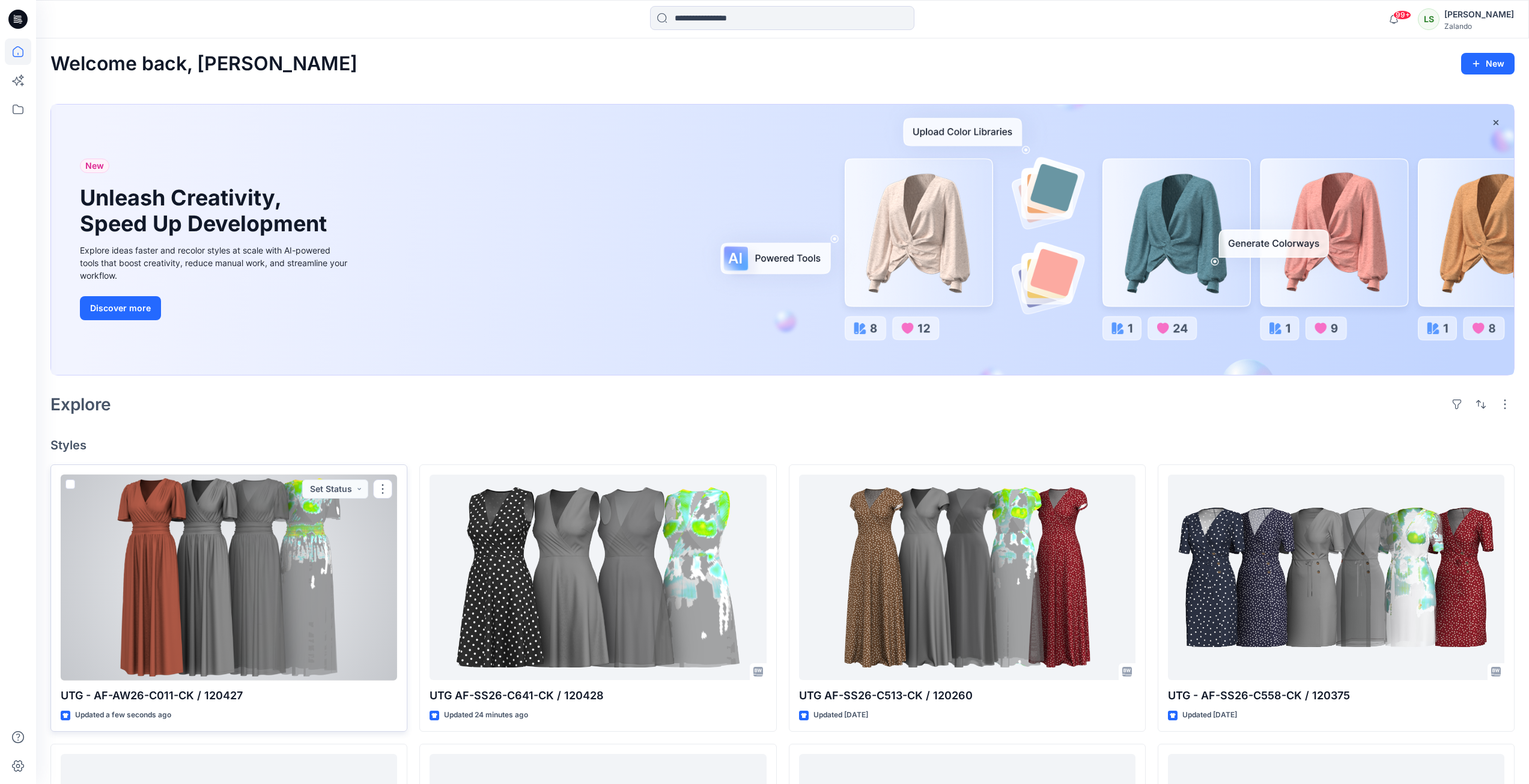
click at [238, 540] on div at bounding box center [229, 578] width 337 height 206
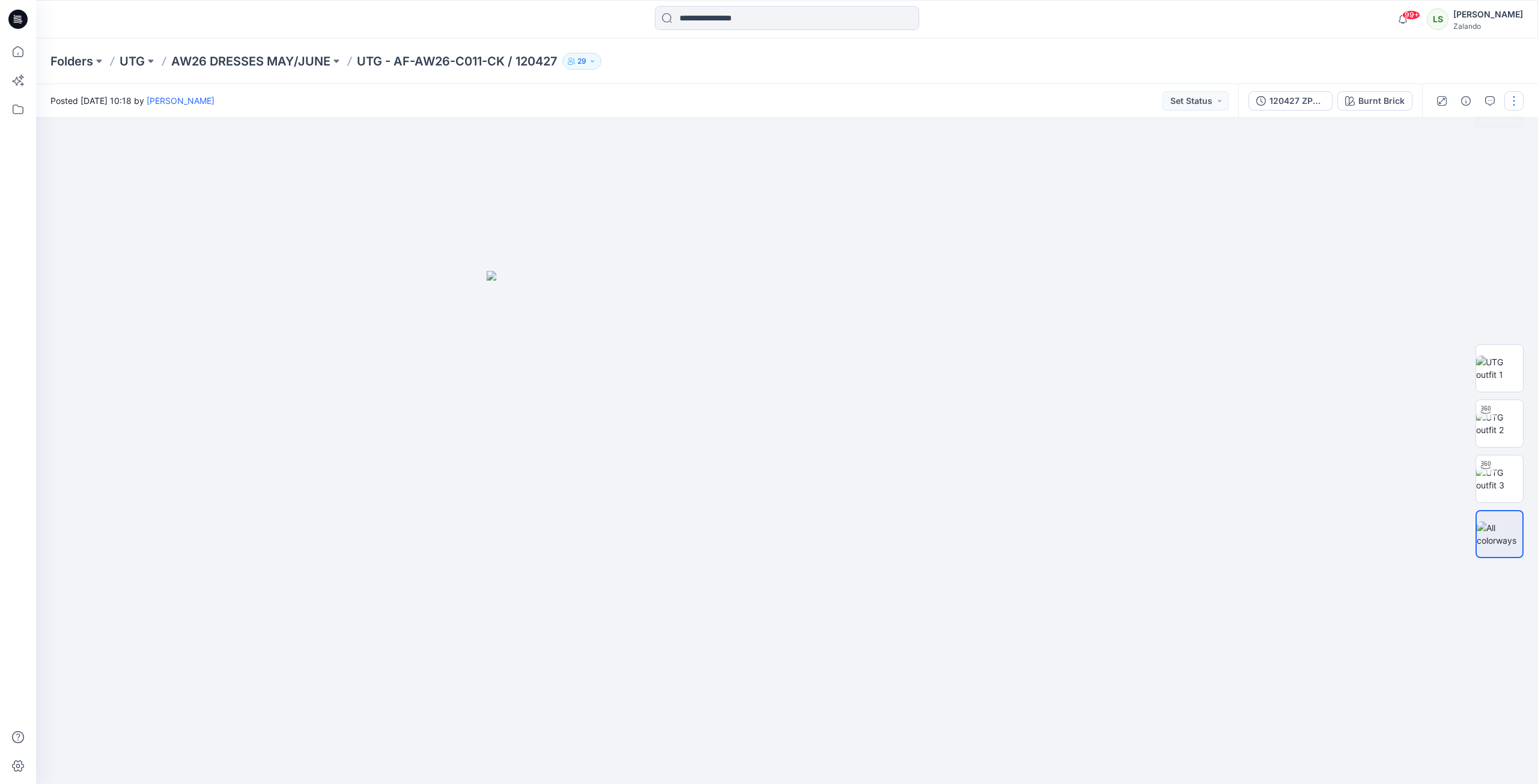
click at [1512, 98] on button "button" at bounding box center [1514, 101] width 19 height 19
click at [1469, 157] on button "Edit" at bounding box center [1463, 163] width 110 height 23
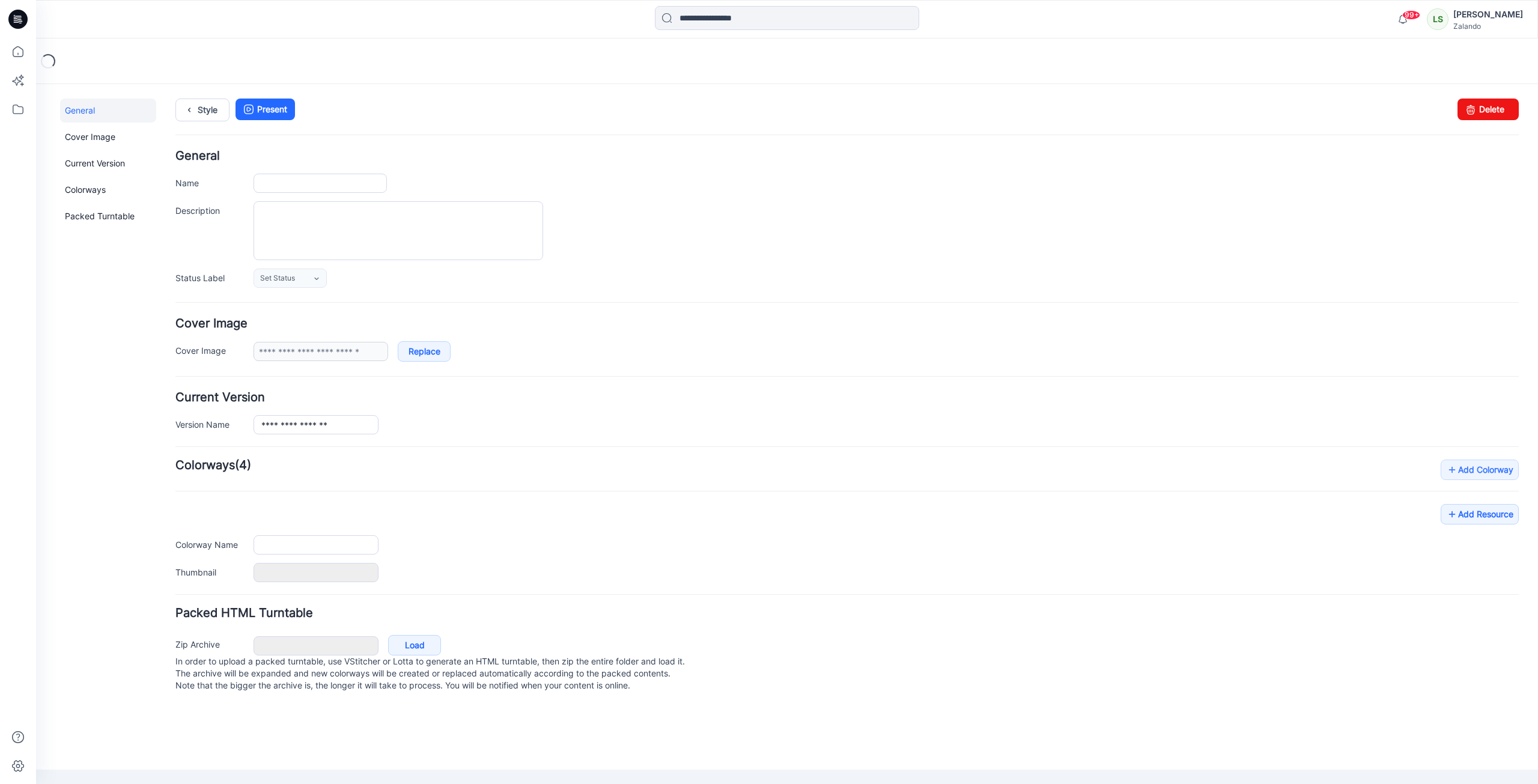
type input "**********"
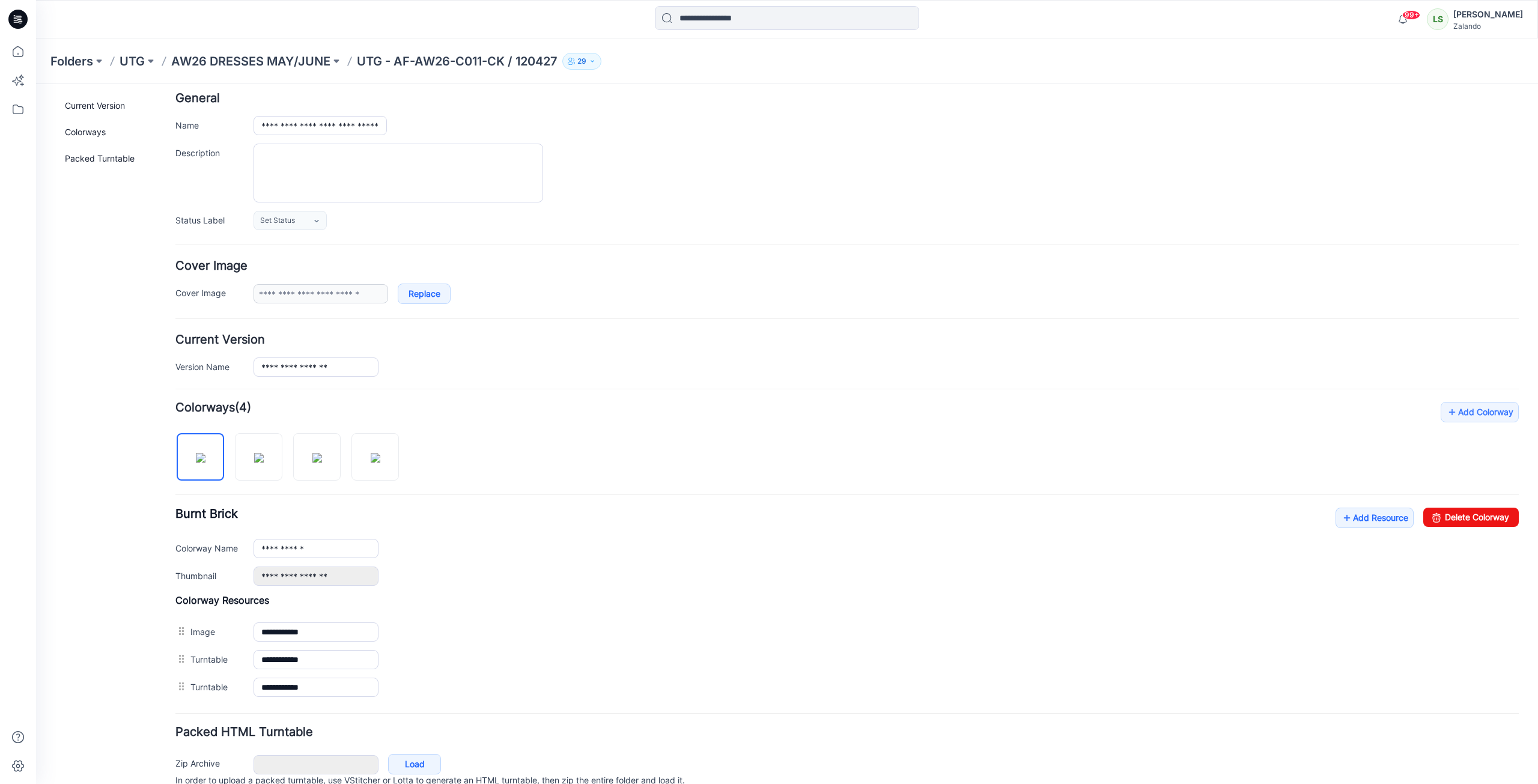
scroll to position [113, 0]
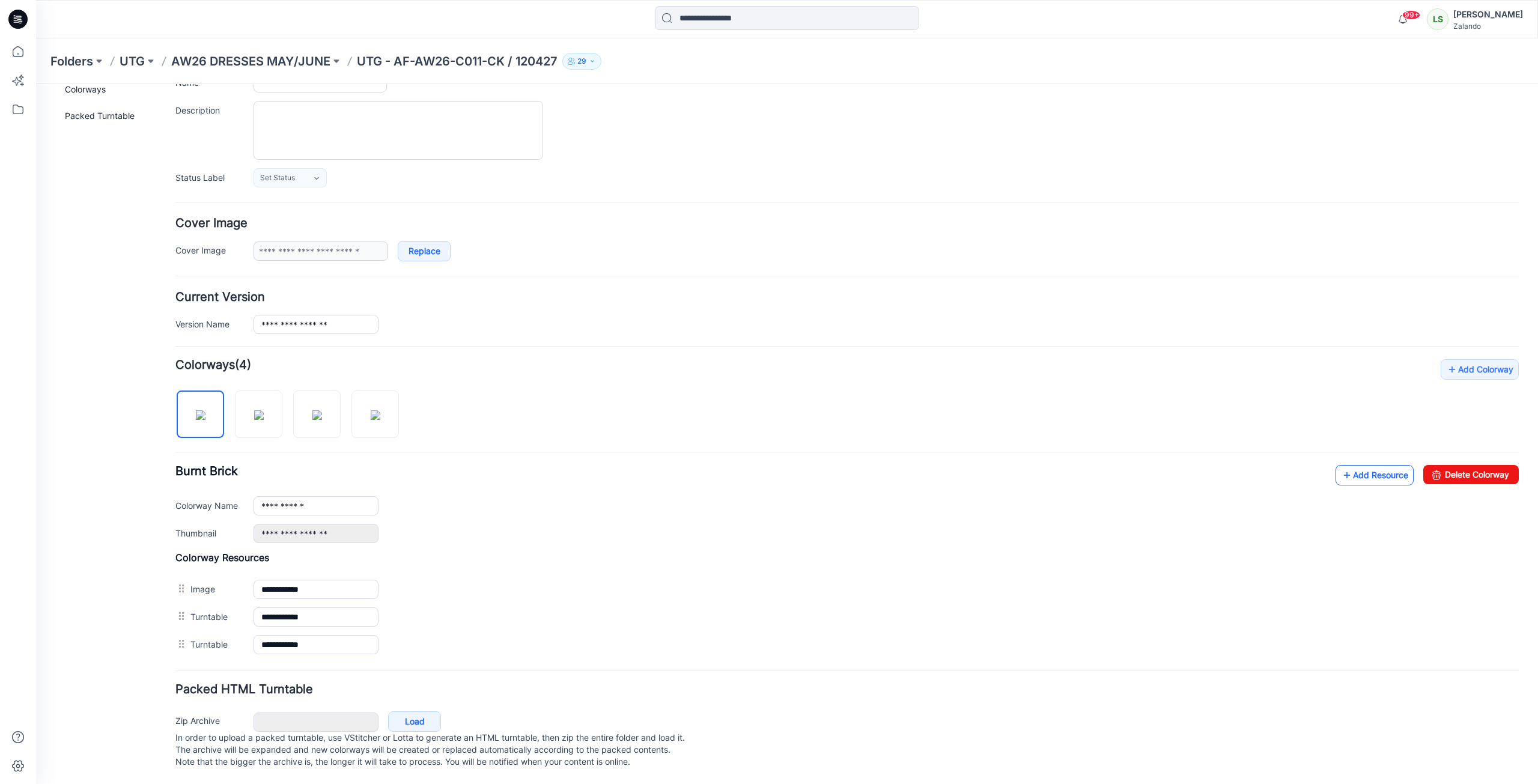
click at [1372, 465] on link "Add Resource" at bounding box center [1375, 475] width 78 height 21
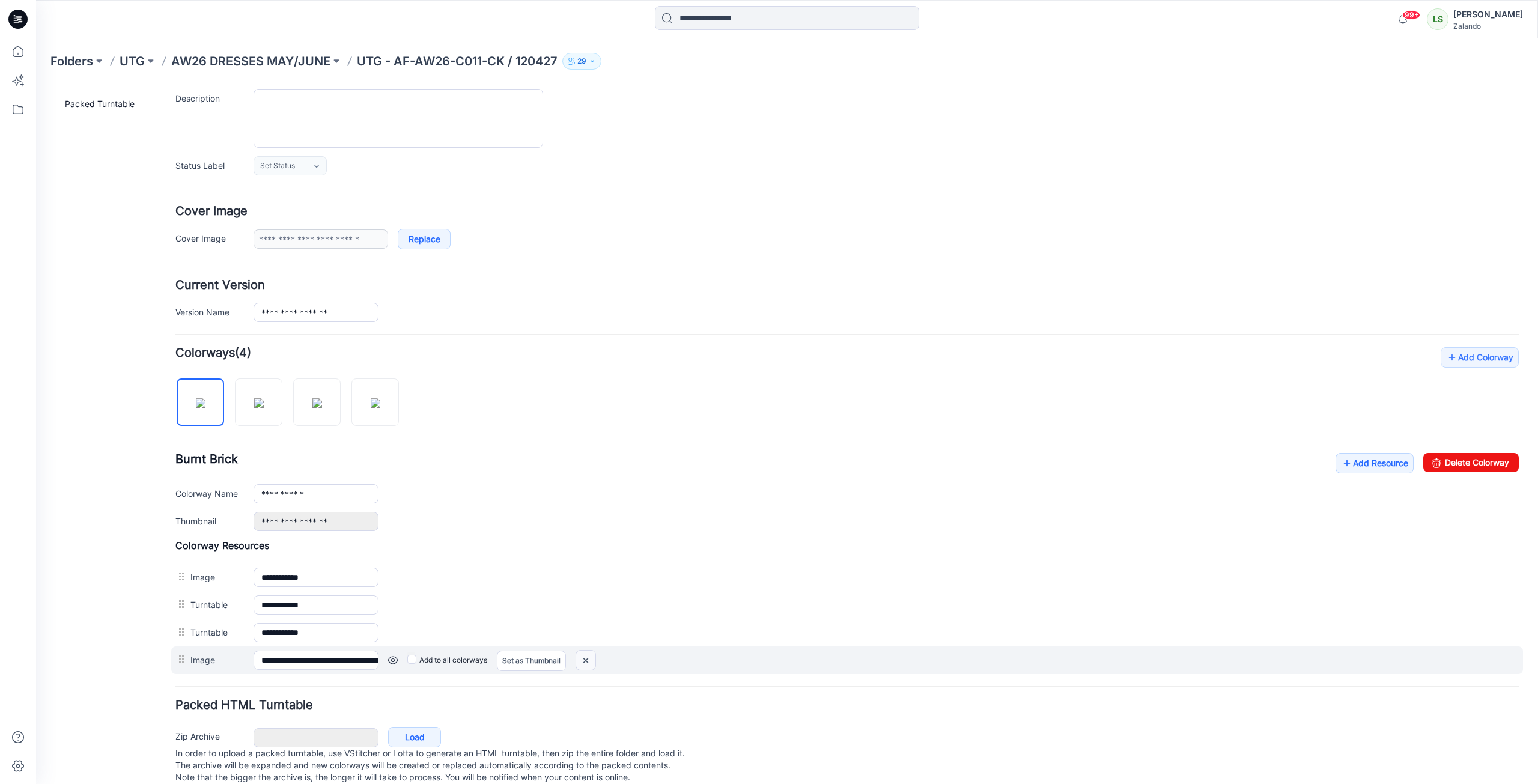
click at [589, 663] on img at bounding box center [586, 660] width 19 height 20
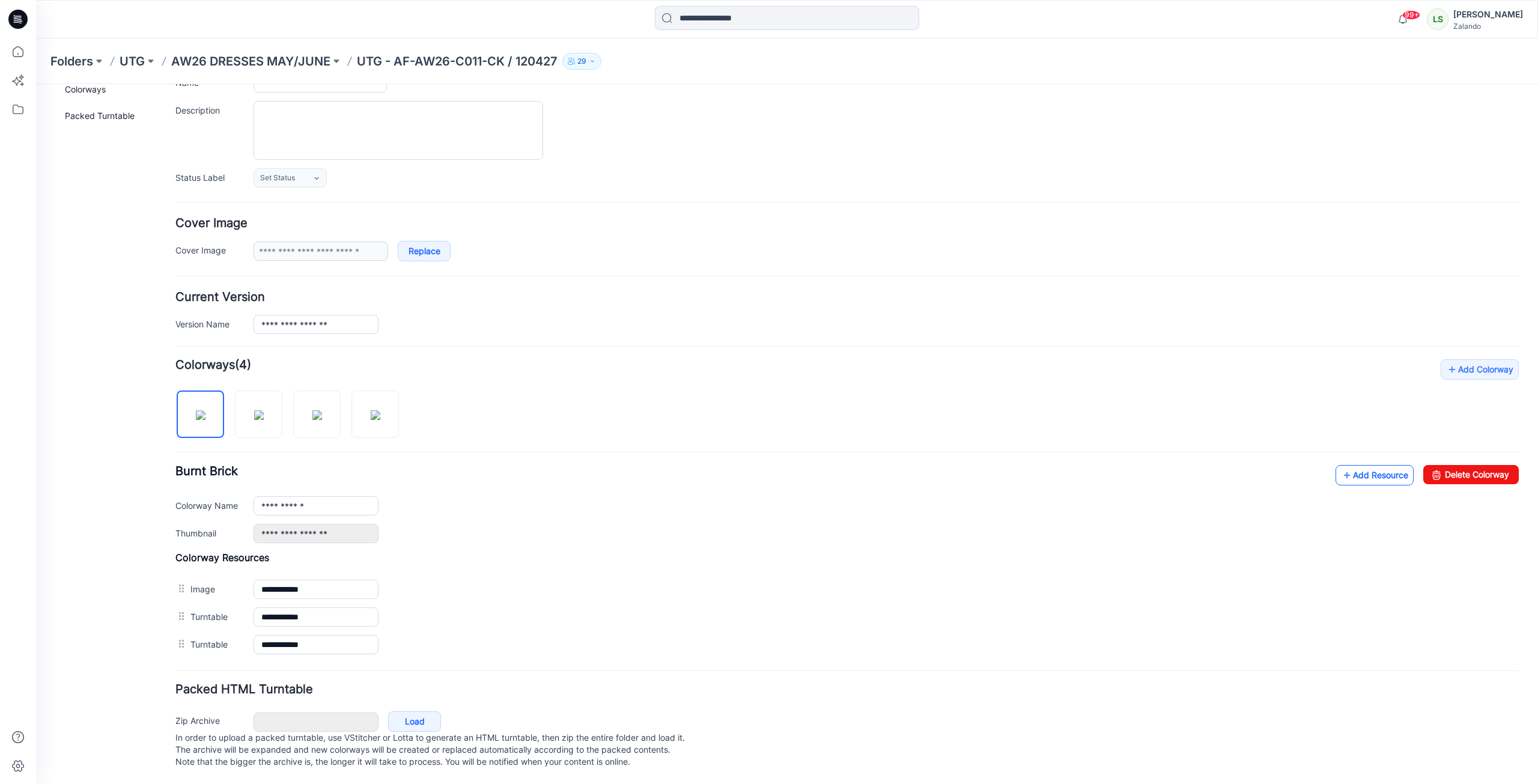
click at [1372, 468] on link "Add Resource" at bounding box center [1375, 475] width 78 height 21
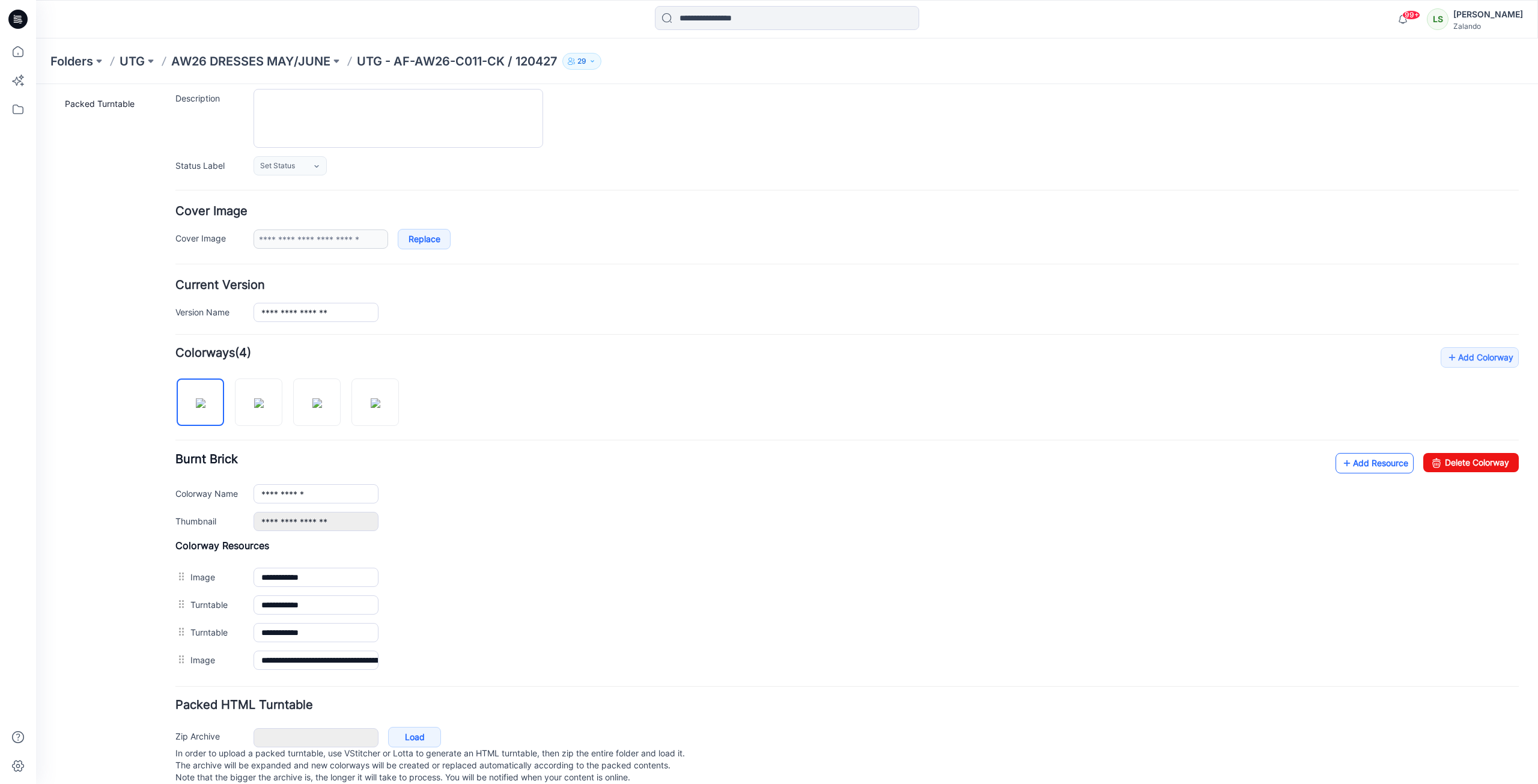
click at [1371, 466] on link "Add Resource" at bounding box center [1375, 463] width 78 height 21
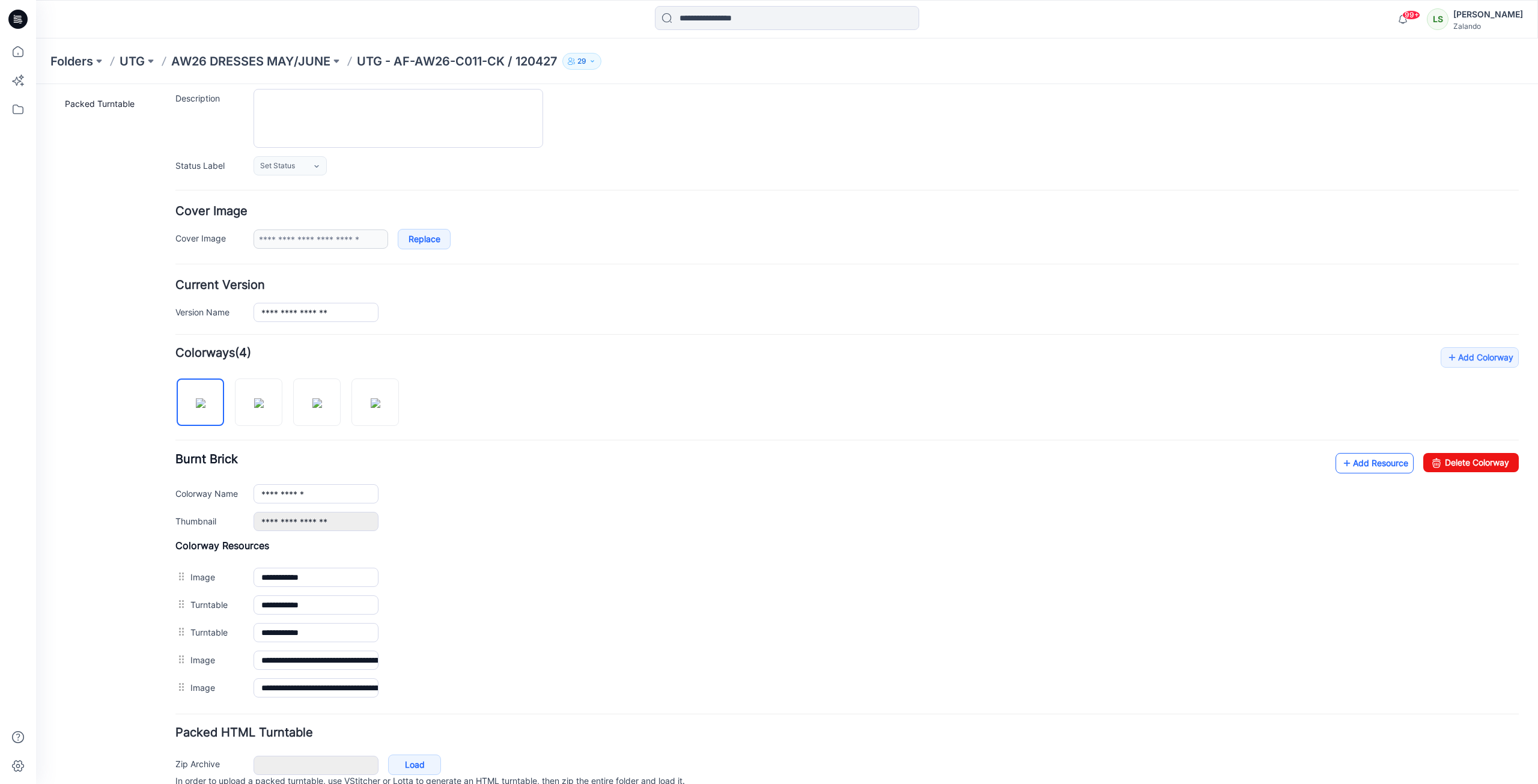
click at [1366, 467] on link "Add Resource" at bounding box center [1375, 463] width 78 height 21
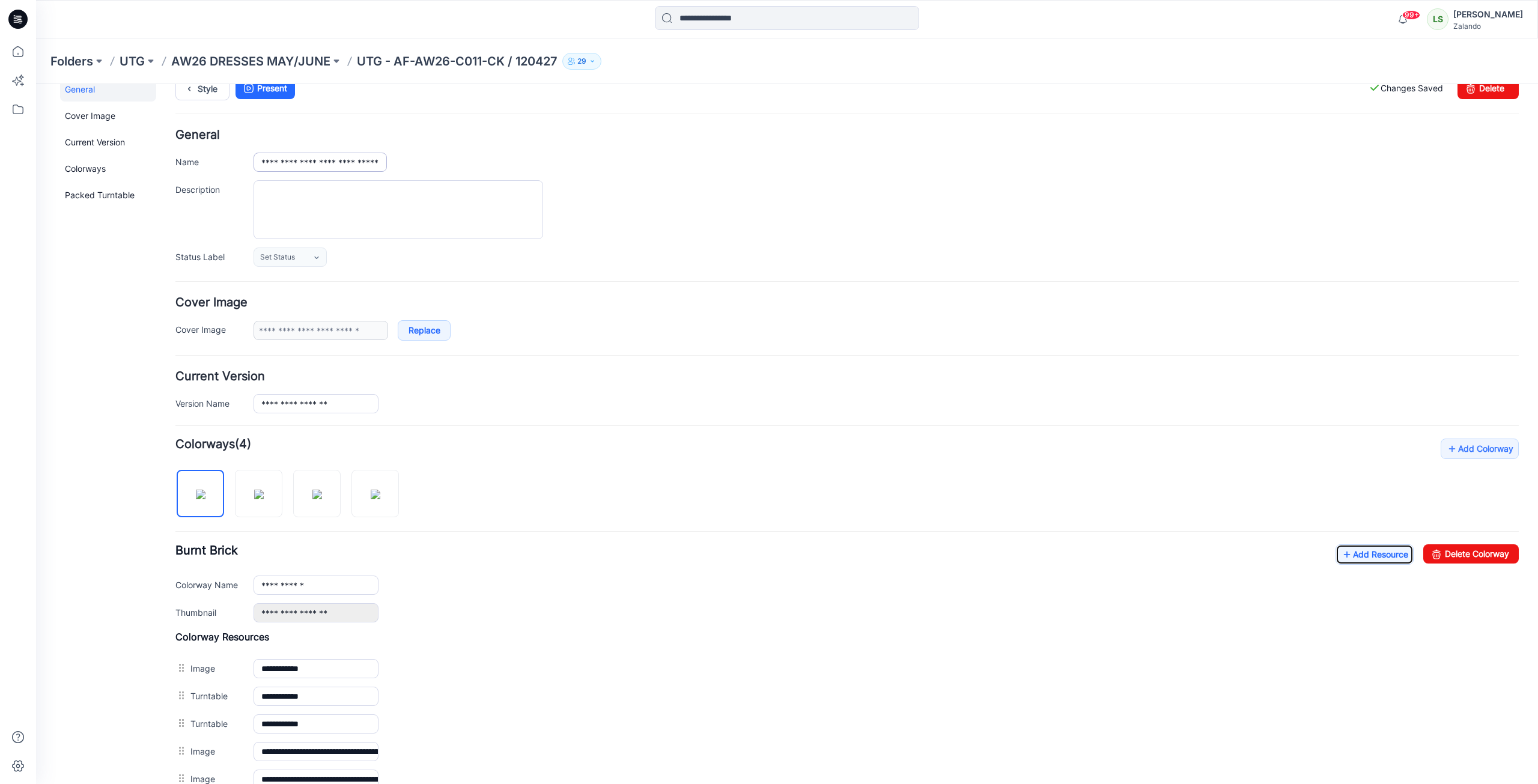
scroll to position [0, 0]
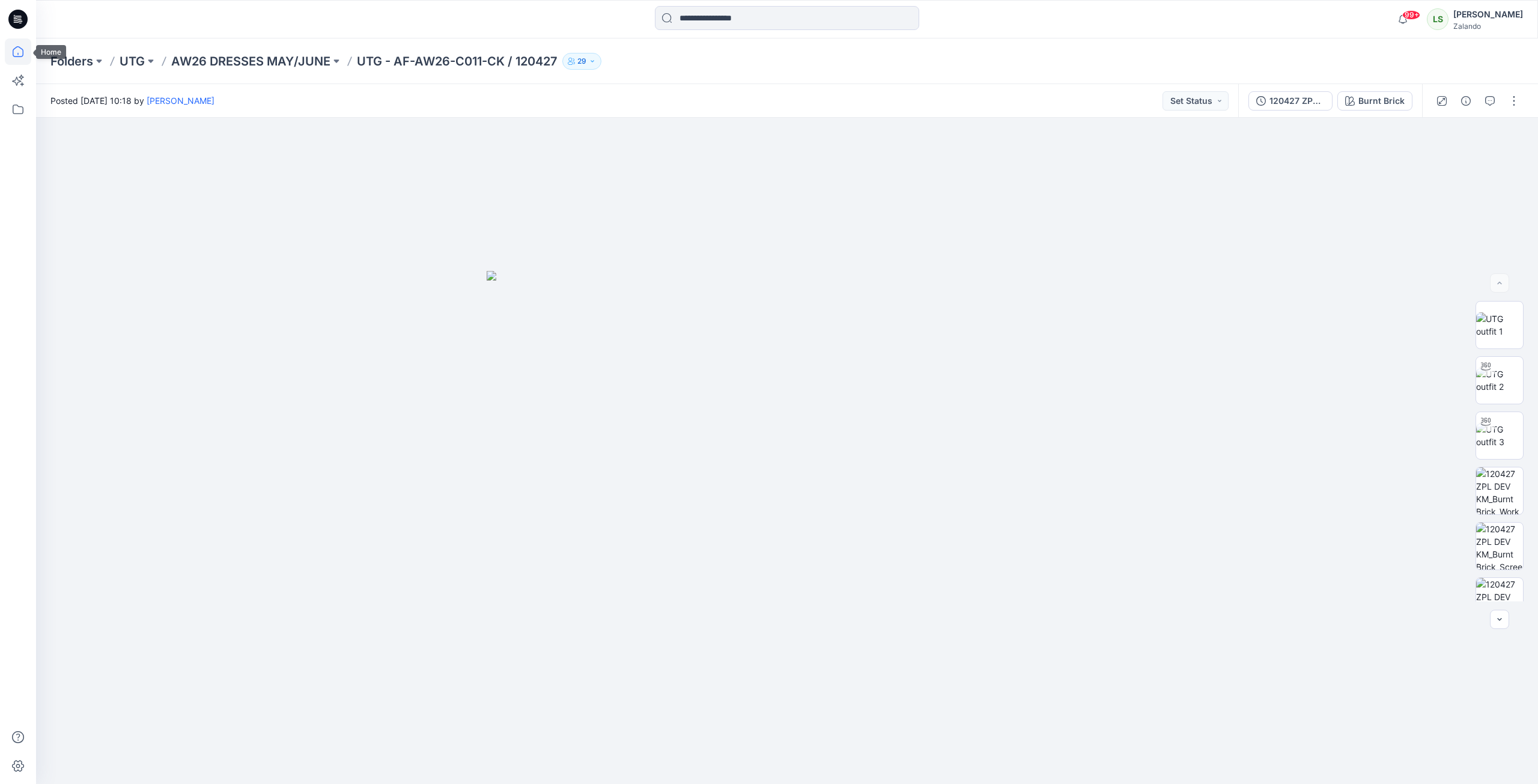
click at [29, 56] on icon at bounding box center [18, 51] width 26 height 26
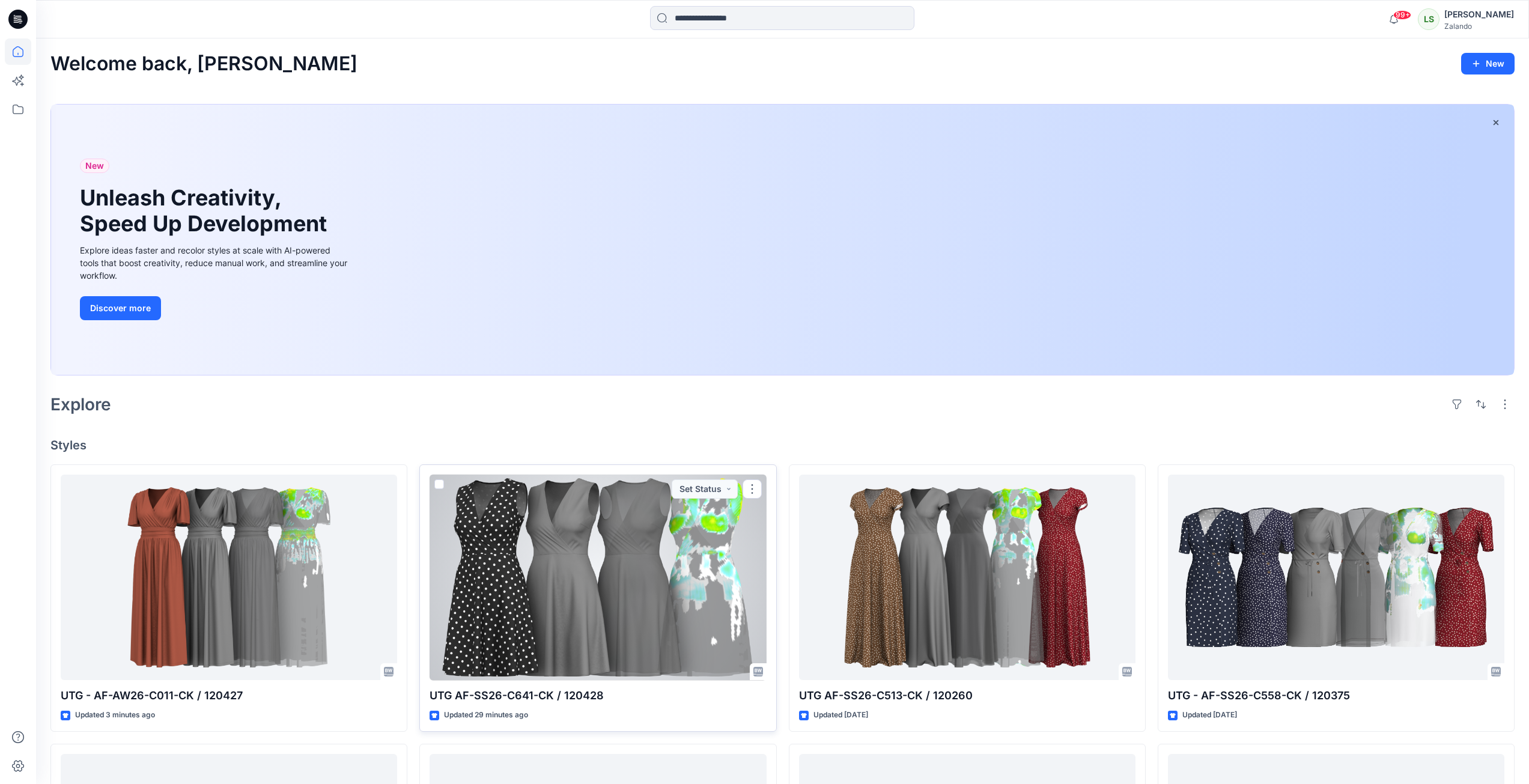
click at [570, 575] on div at bounding box center [598, 578] width 337 height 206
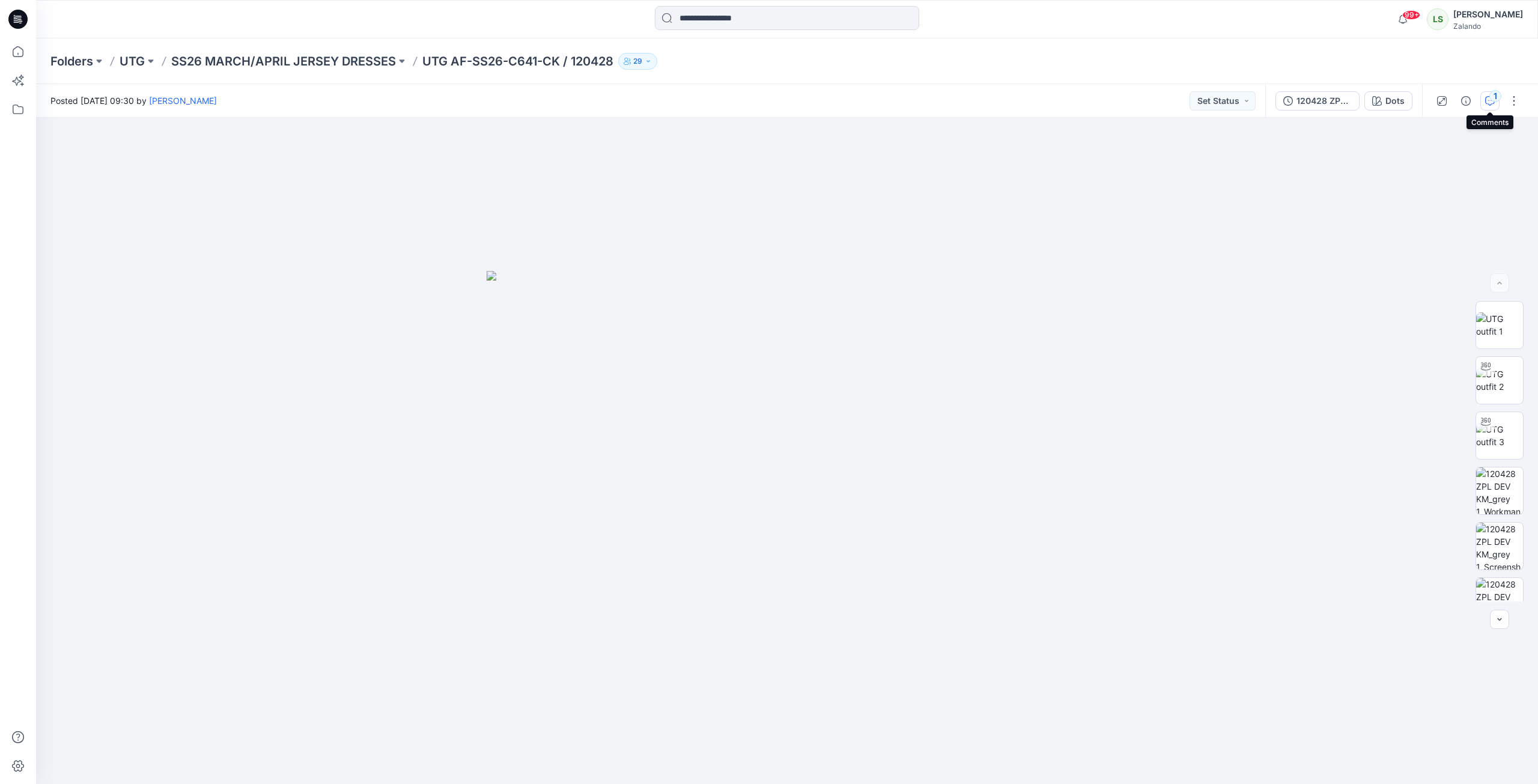
click at [1489, 99] on icon "button" at bounding box center [1489, 101] width 10 height 10
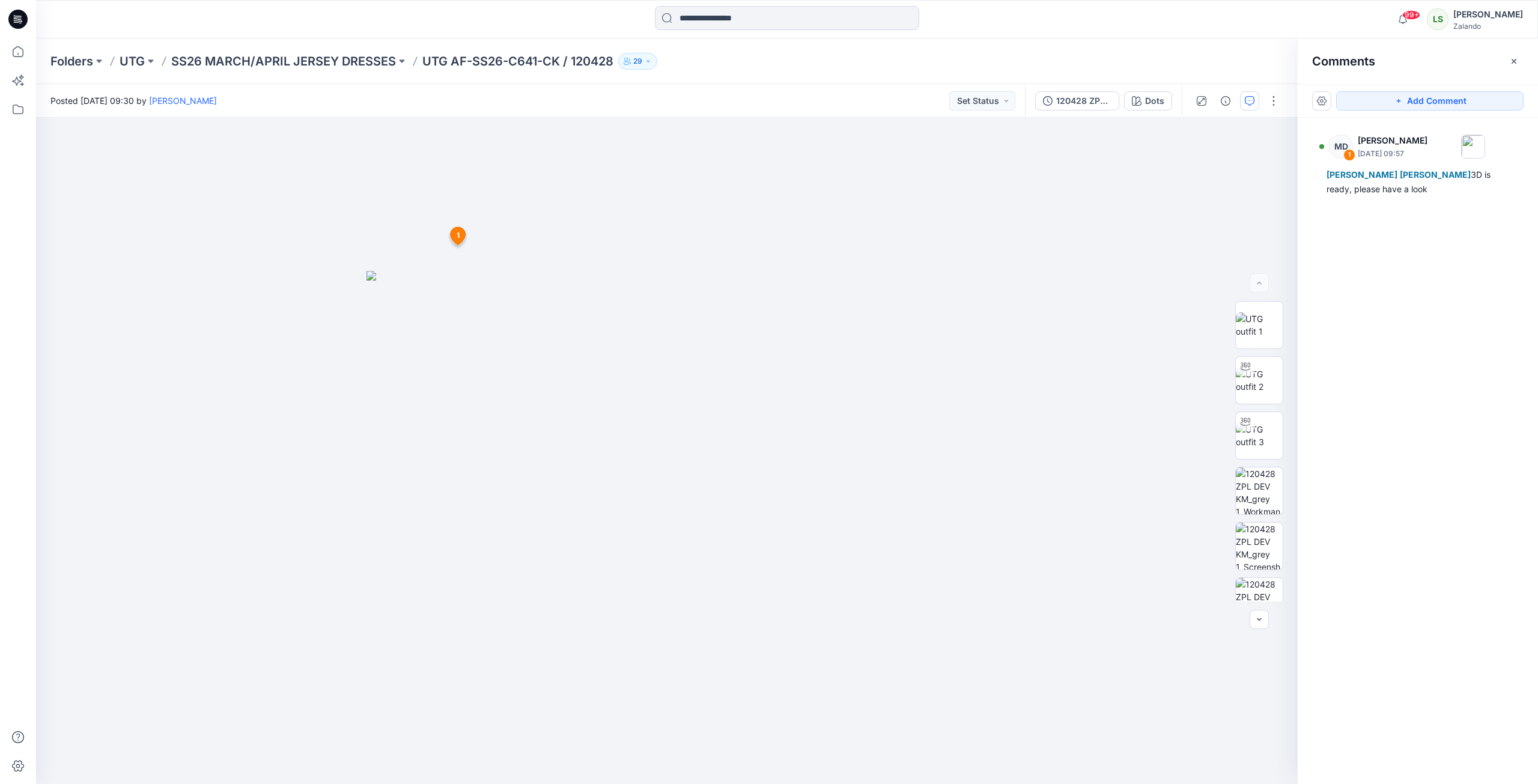
click at [24, 23] on icon at bounding box center [18, 19] width 19 height 19
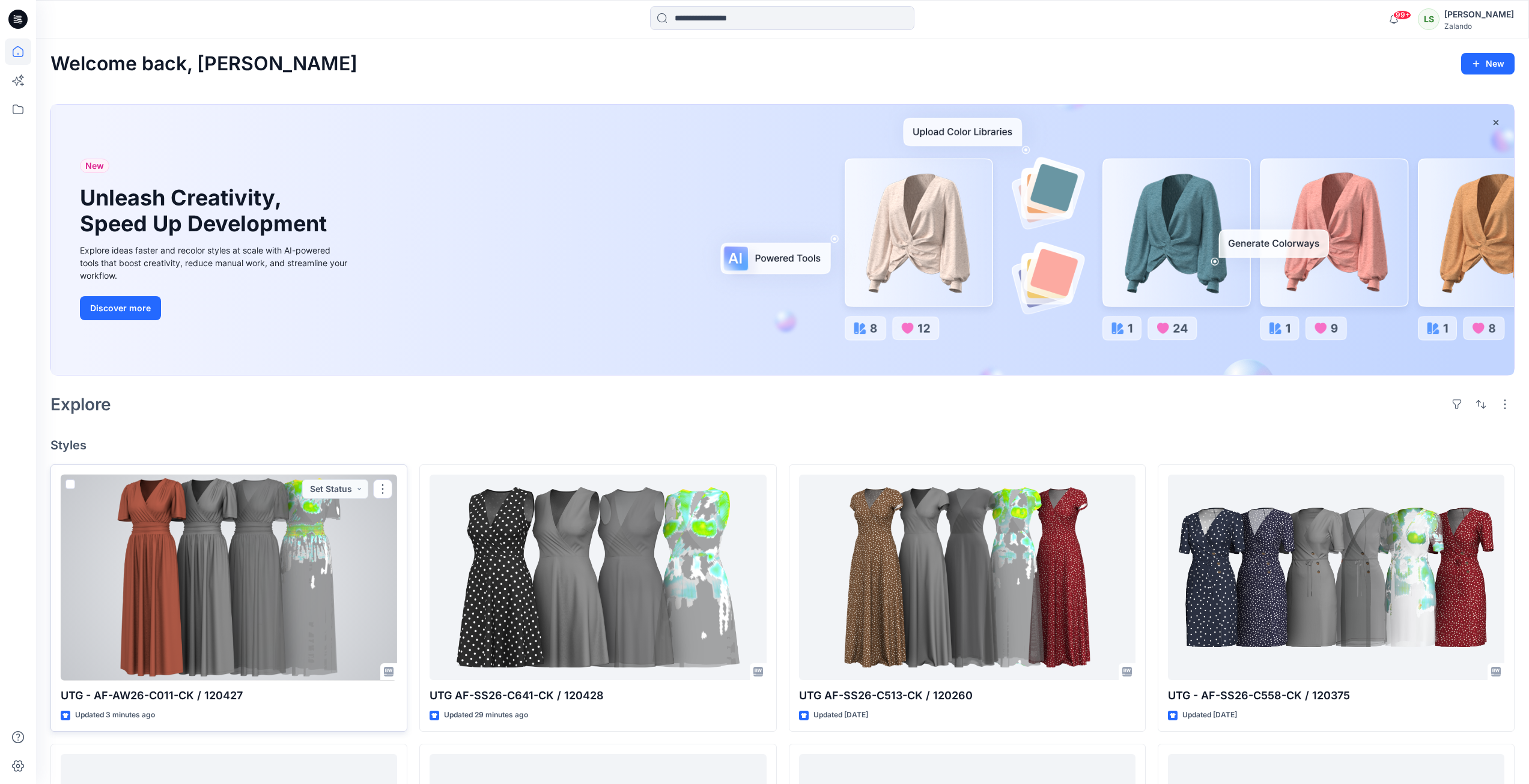
click at [291, 546] on div at bounding box center [229, 578] width 337 height 206
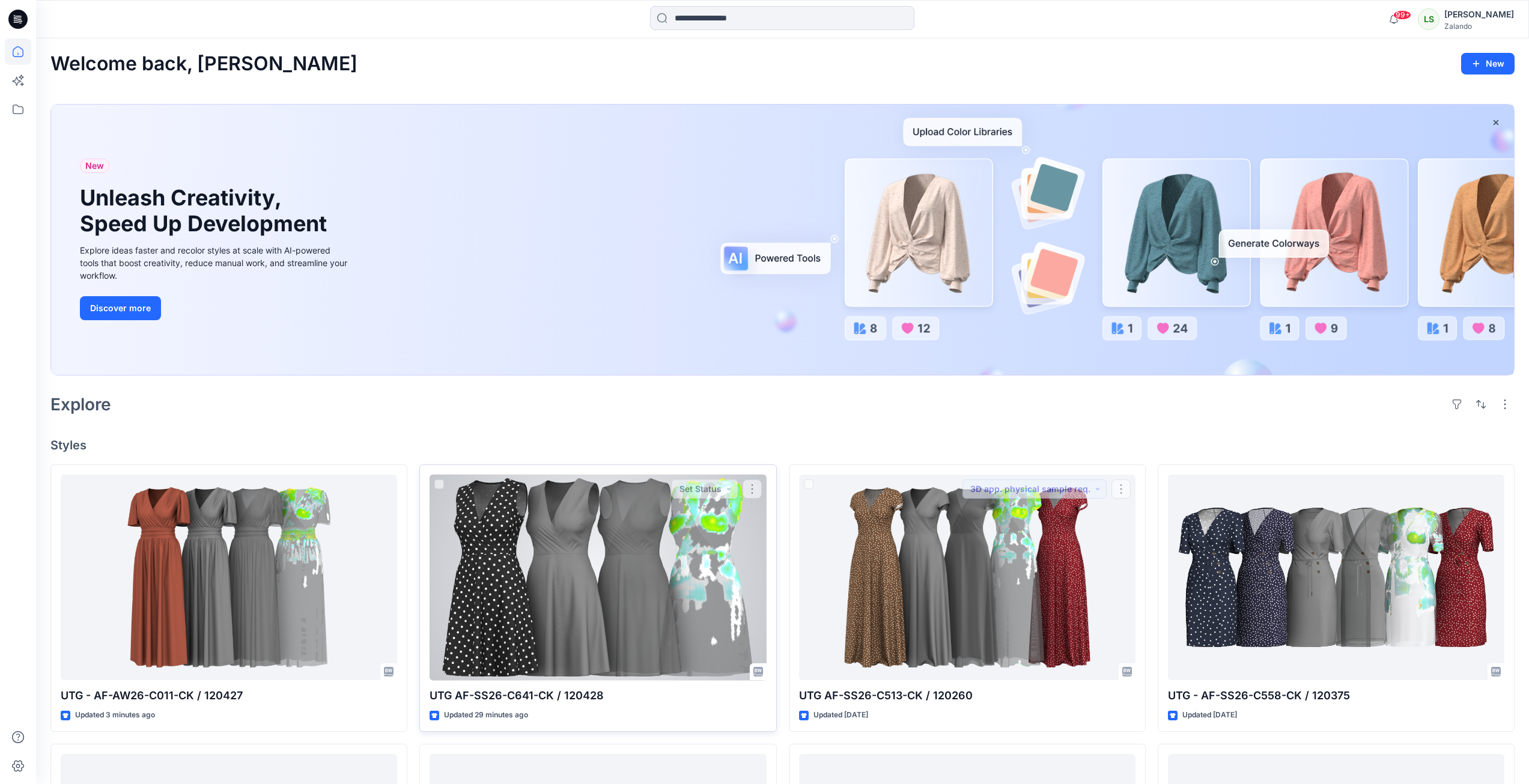
click at [644, 611] on div at bounding box center [598, 578] width 337 height 206
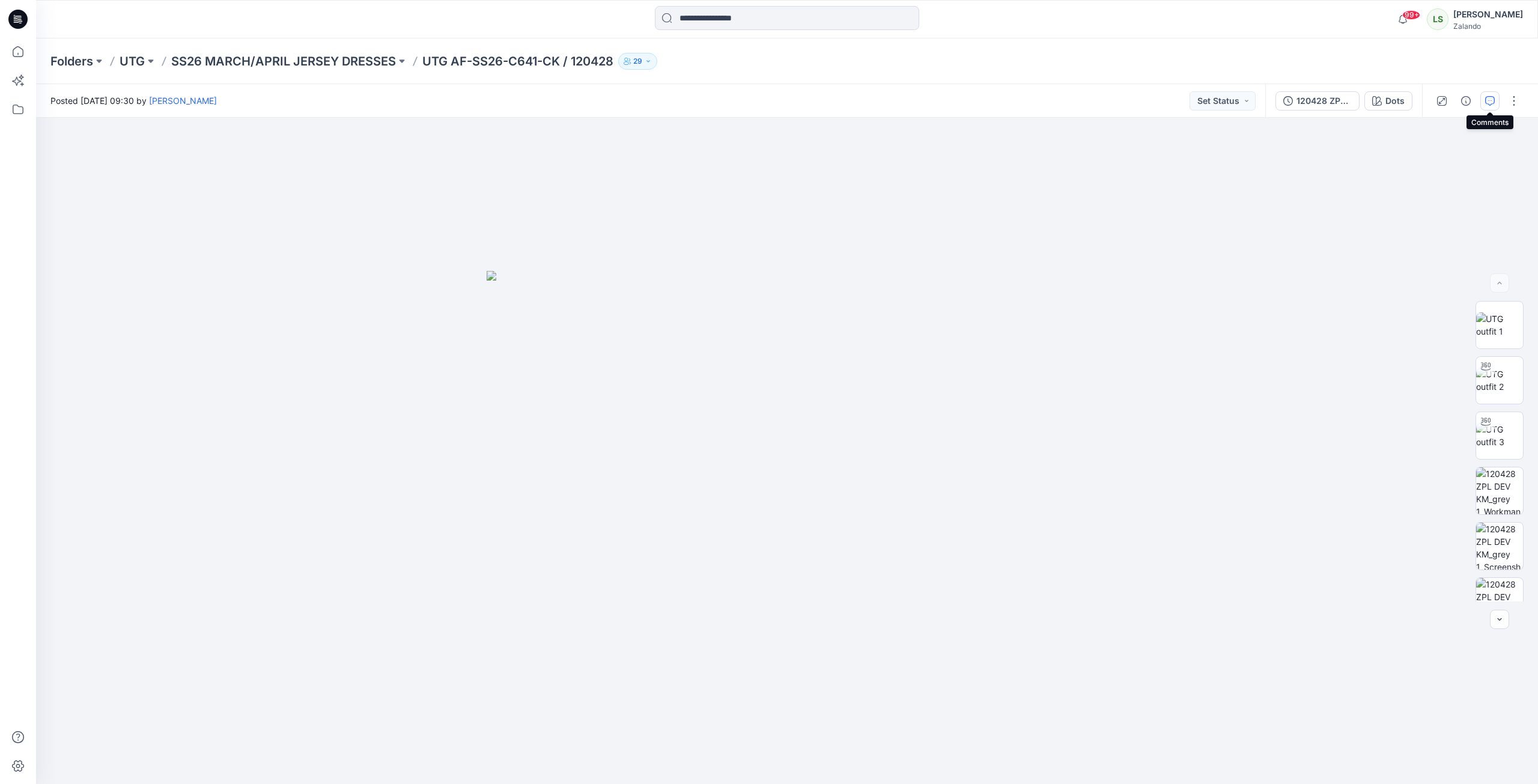
click at [1490, 101] on icon "button" at bounding box center [1489, 101] width 10 height 10
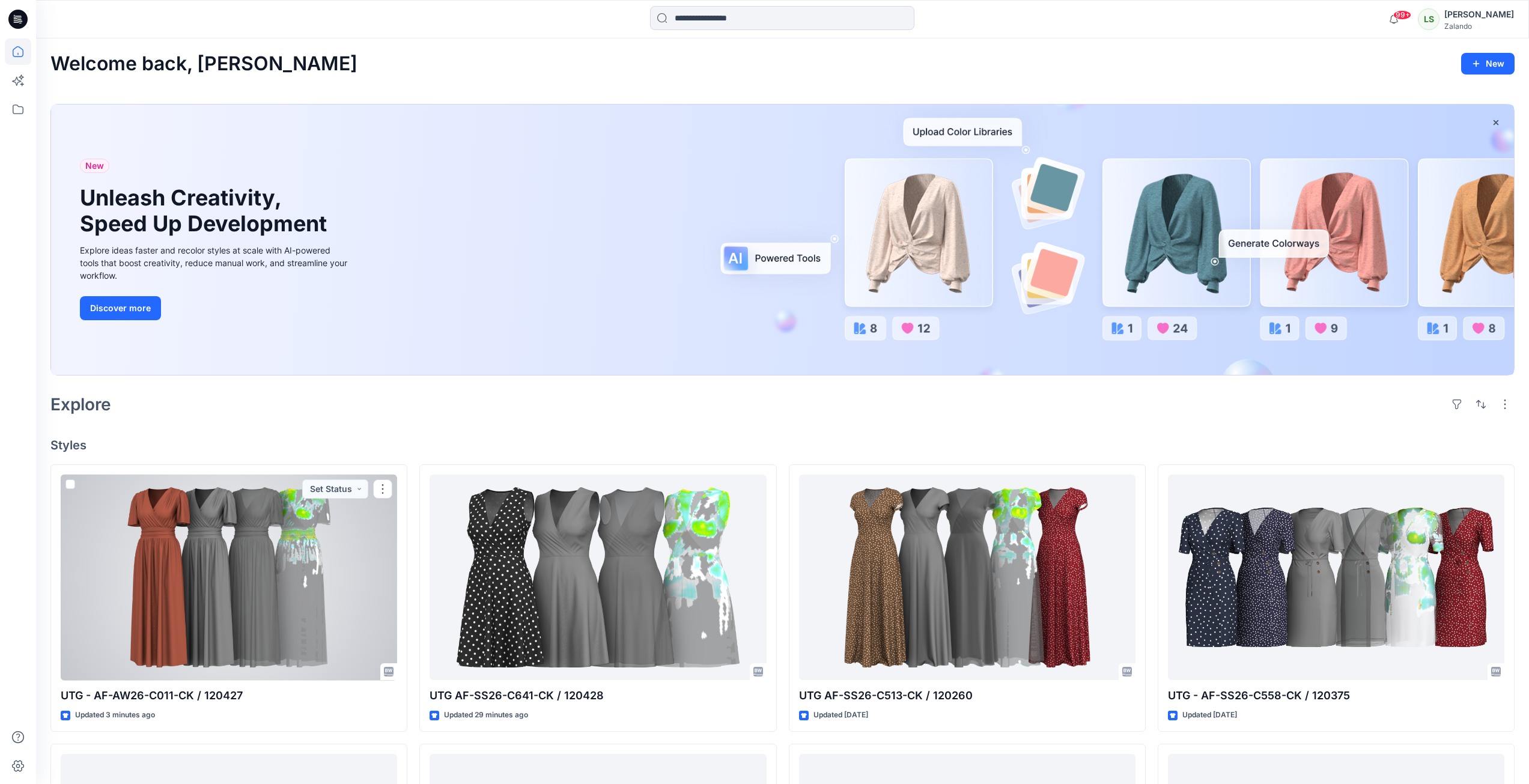
drag, startPoint x: 216, startPoint y: 560, endPoint x: 236, endPoint y: 558, distance: 20.1
click at [218, 560] on div at bounding box center [229, 578] width 337 height 206
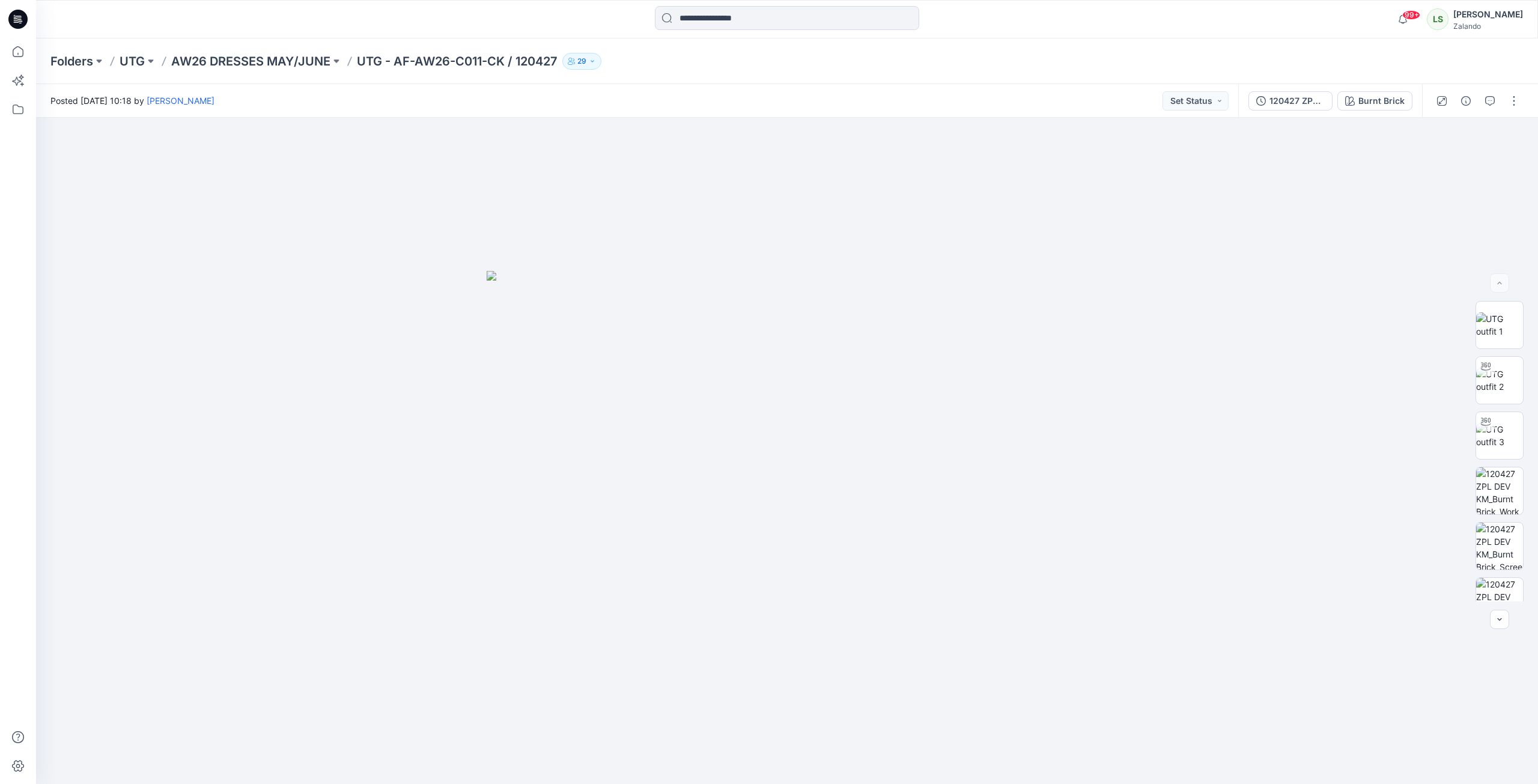
click at [12, 16] on icon at bounding box center [18, 19] width 19 height 19
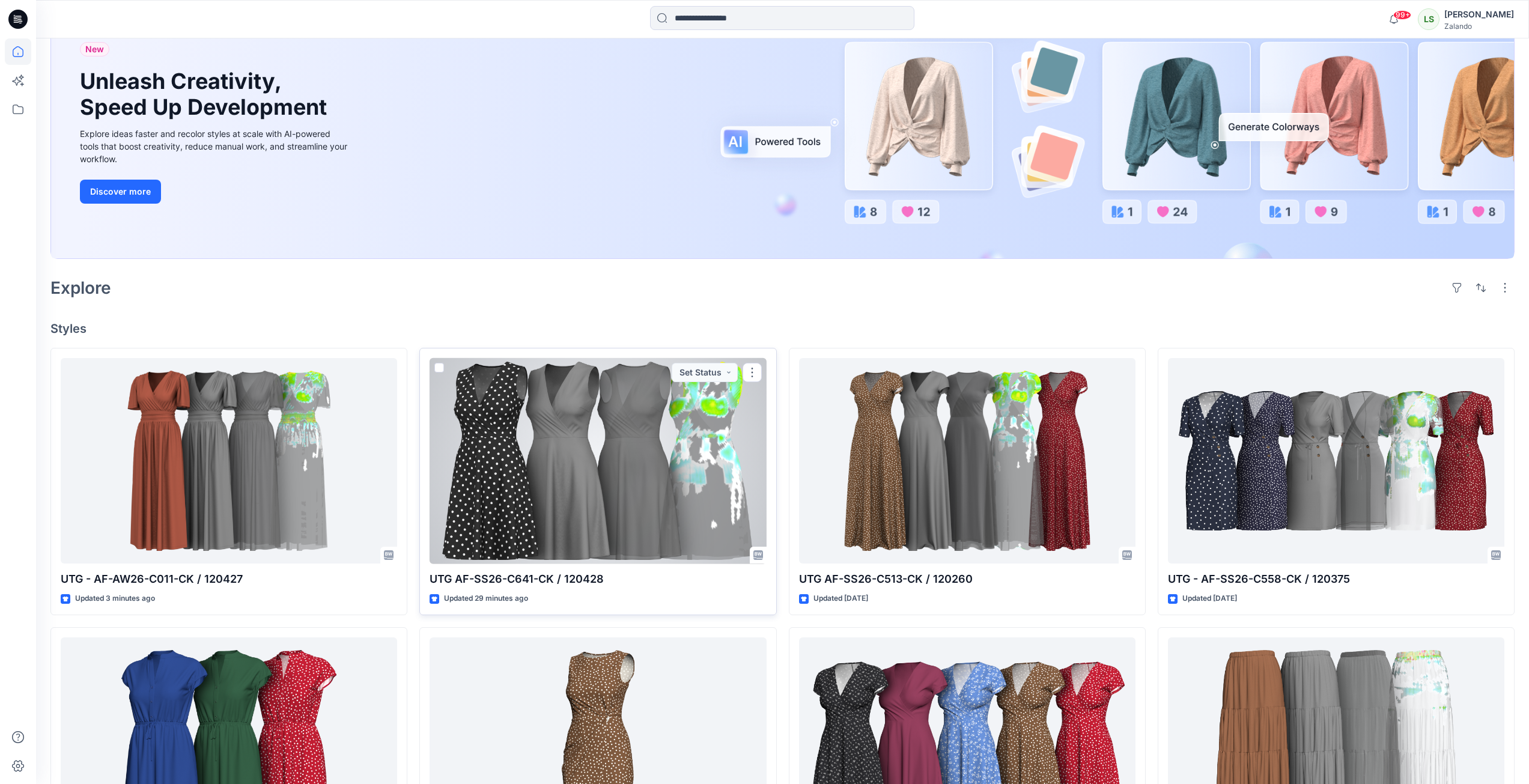
scroll to position [121, 0]
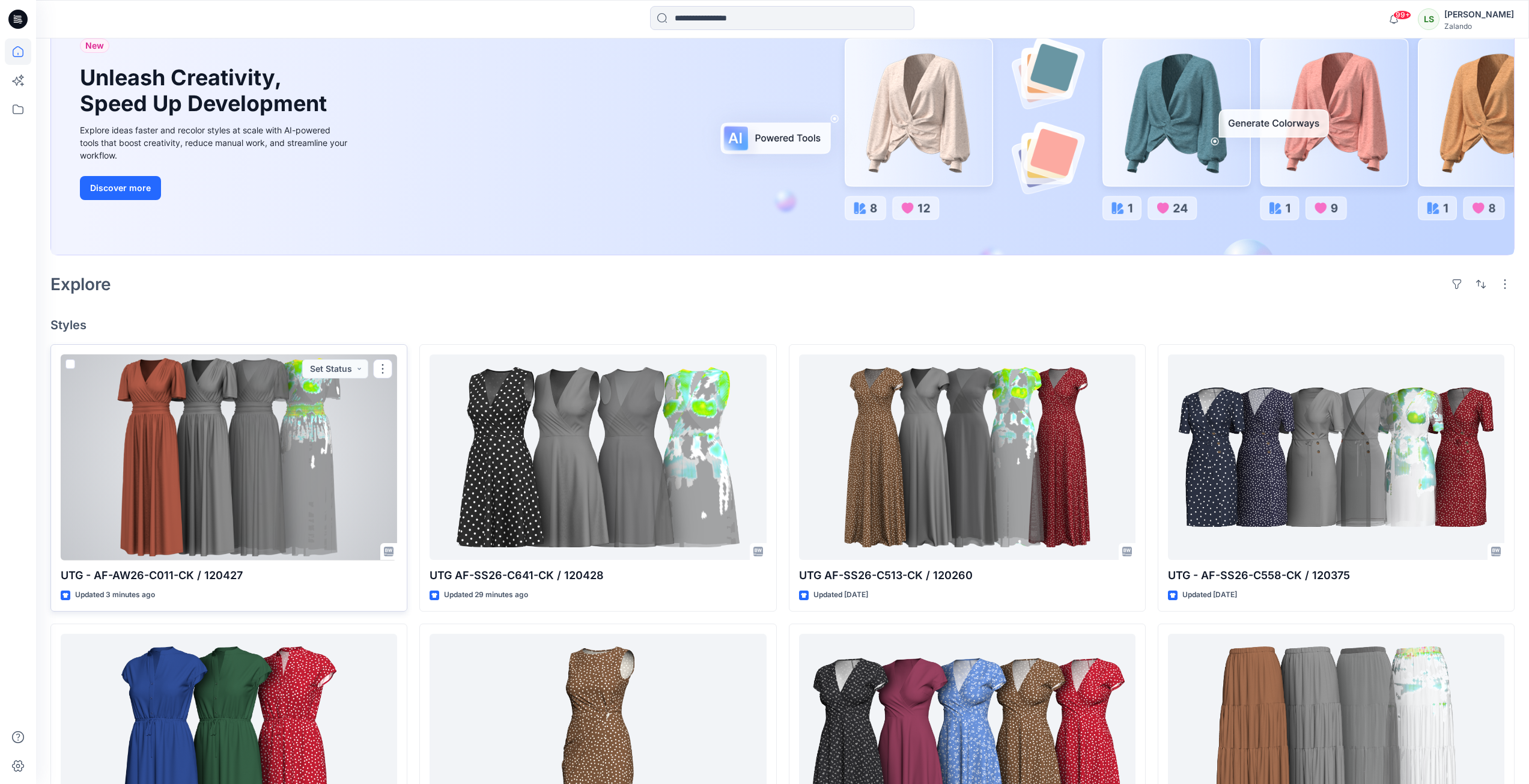
click at [244, 500] on div at bounding box center [229, 458] width 337 height 206
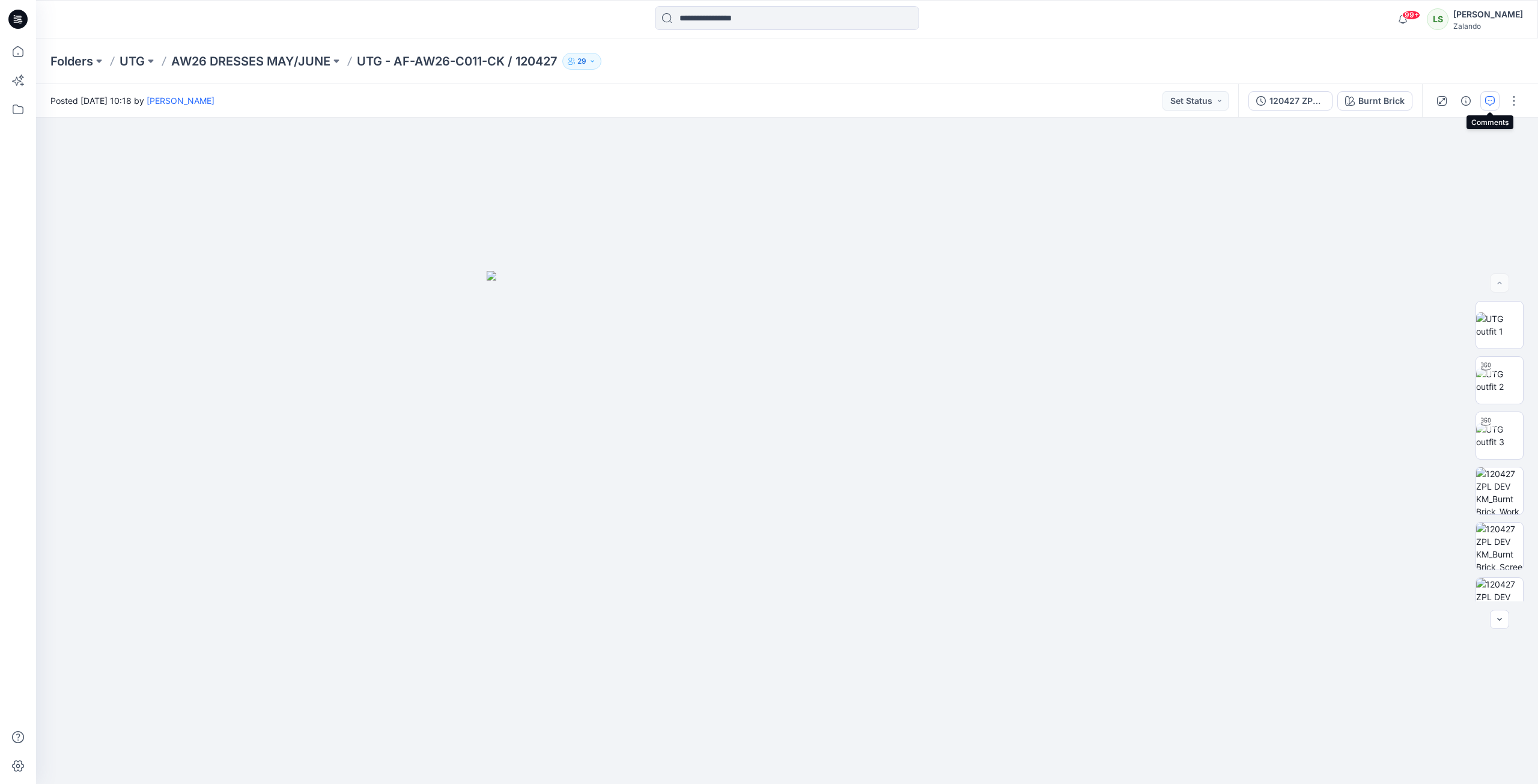
click at [1490, 96] on icon "button" at bounding box center [1489, 101] width 10 height 10
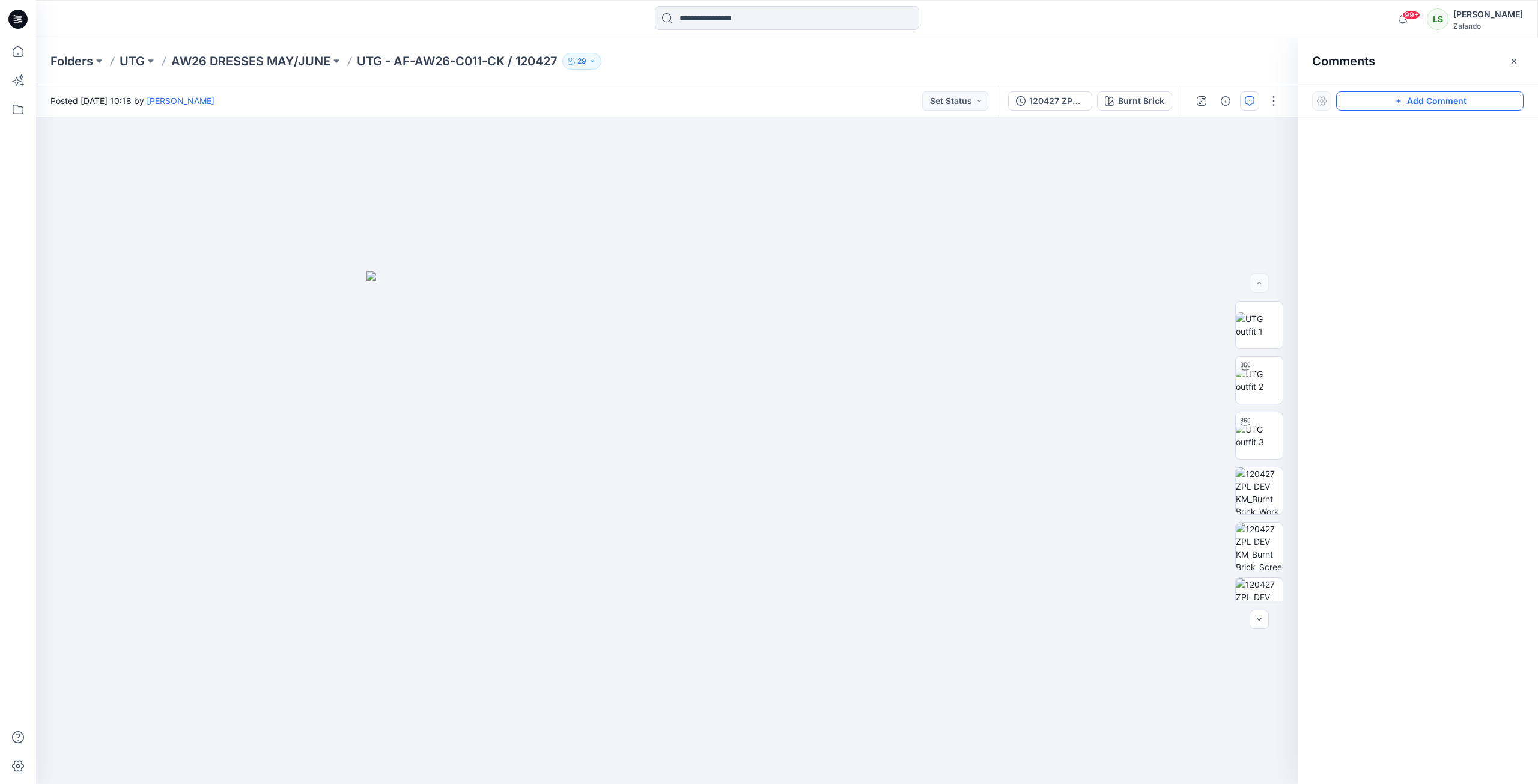
click at [1463, 104] on button "Add Comment" at bounding box center [1430, 101] width 187 height 19
click at [845, 261] on div "1" at bounding box center [667, 451] width 1261 height 666
click at [874, 291] on textarea at bounding box center [925, 295] width 197 height 48
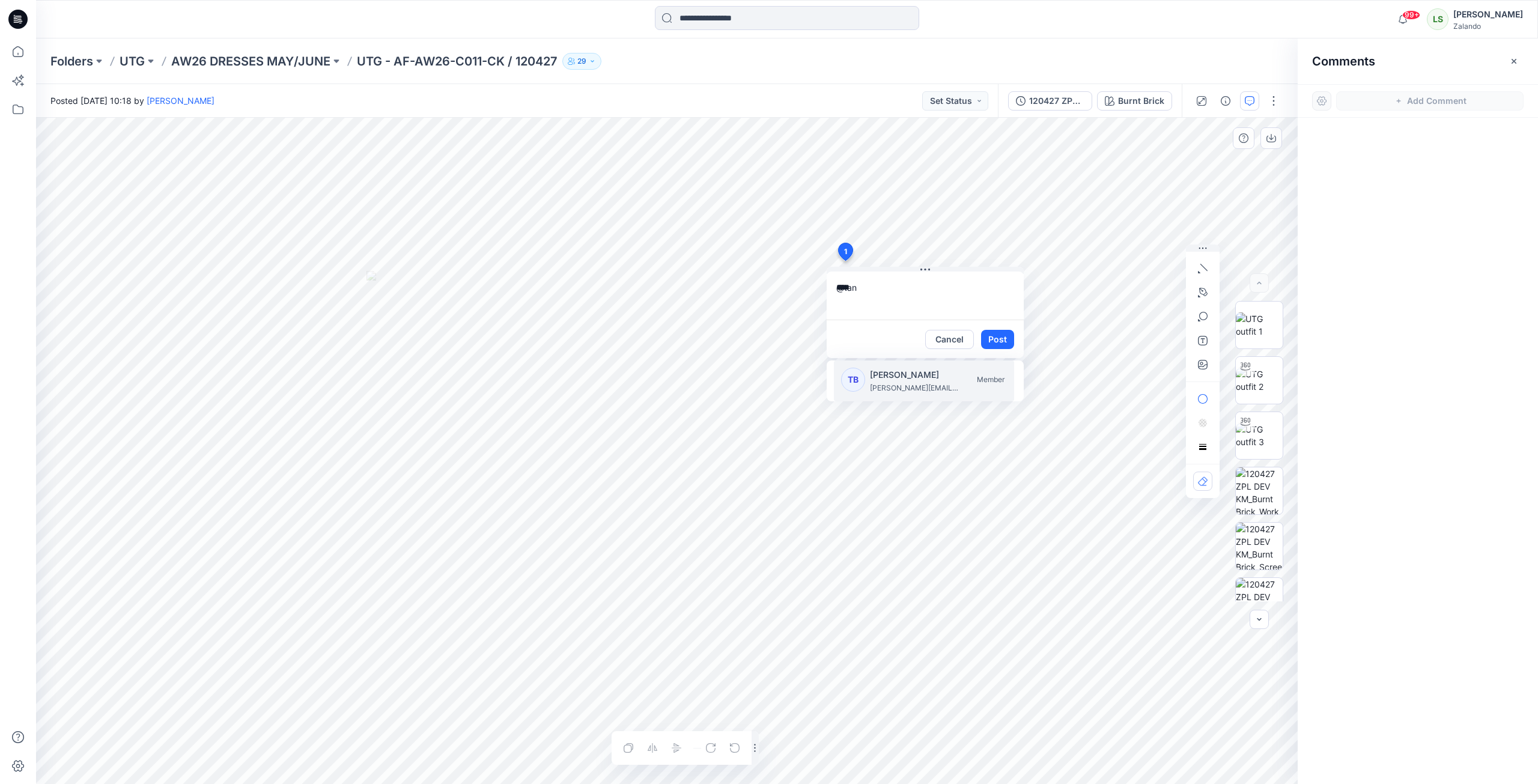
click at [892, 378] on p "[PERSON_NAME]" at bounding box center [915, 375] width 90 height 15
click at [894, 389] on p "[PERSON_NAME][EMAIL_ADDRESS][PERSON_NAME][DOMAIN_NAME]" at bounding box center [915, 388] width 90 height 12
type textarea "**********"
click at [1011, 342] on button "Post" at bounding box center [998, 339] width 33 height 19
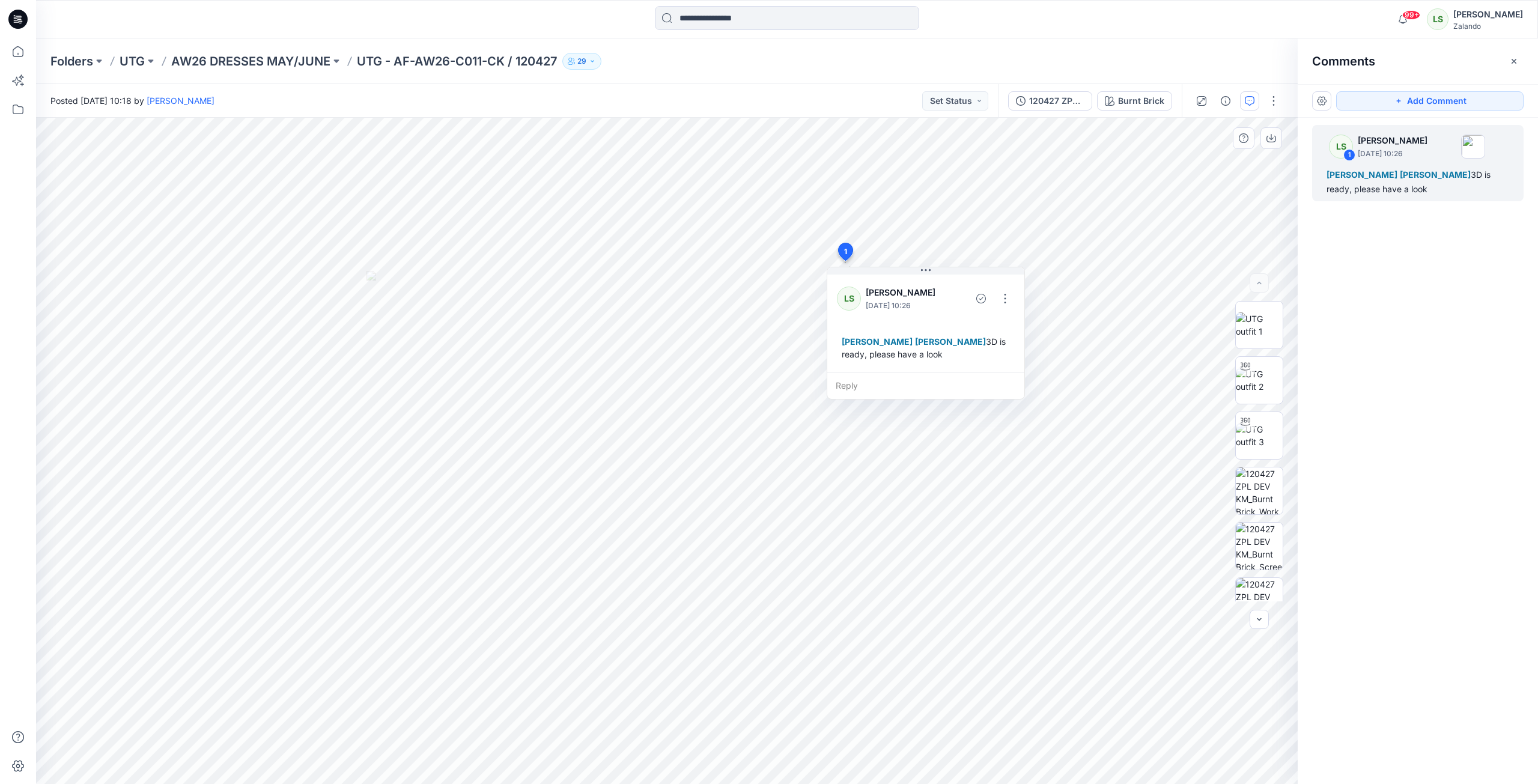
drag, startPoint x: 10, startPoint y: 22, endPoint x: 16, endPoint y: 26, distance: 7.2
click at [10, 22] on icon at bounding box center [18, 19] width 19 height 19
